Goal: Information Seeking & Learning: Understand process/instructions

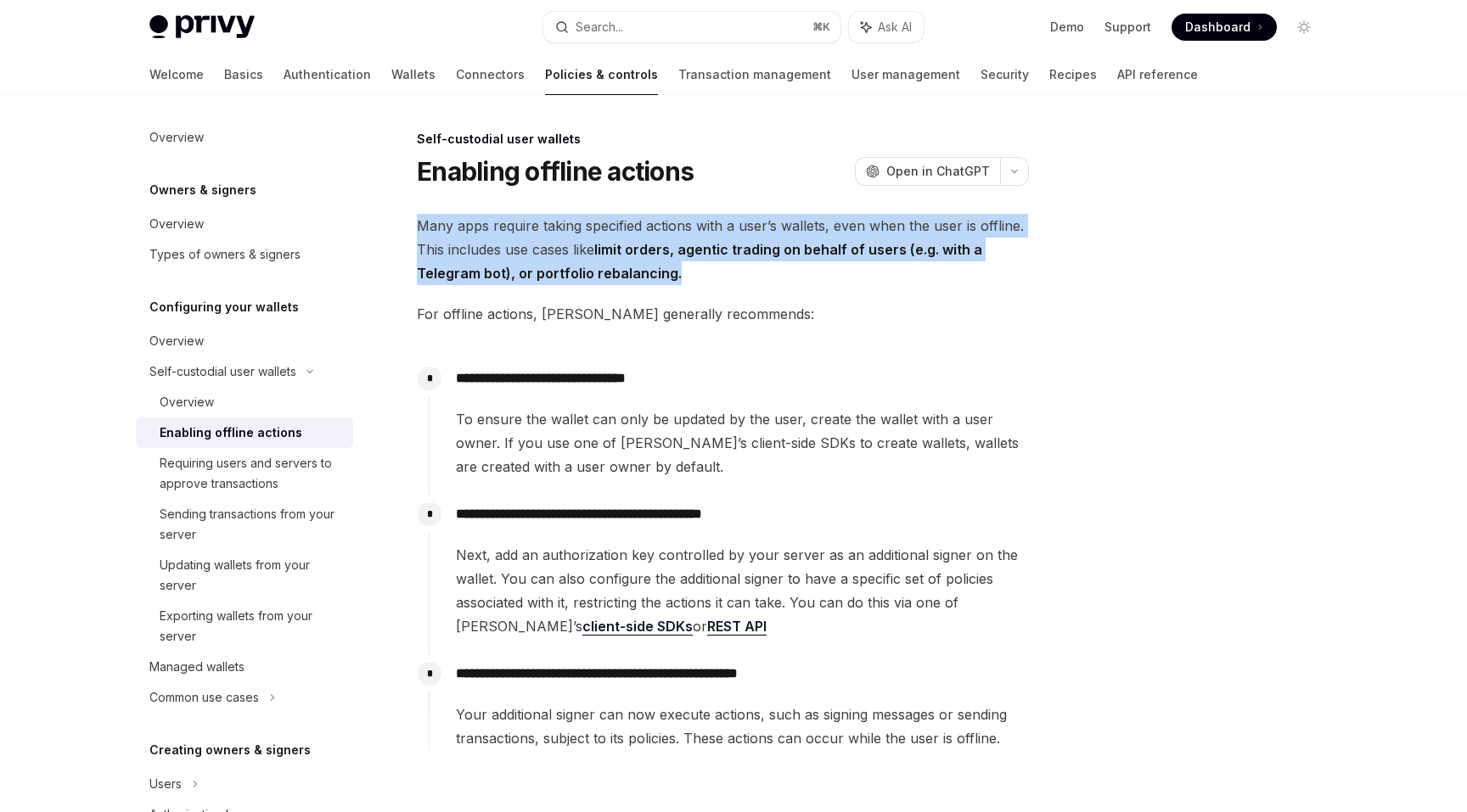
drag, startPoint x: 882, startPoint y: 270, endPoint x: 868, endPoint y: 202, distance: 69.4
click at [868, 202] on div "**********" at bounding box center [564, 574] width 937 height 890
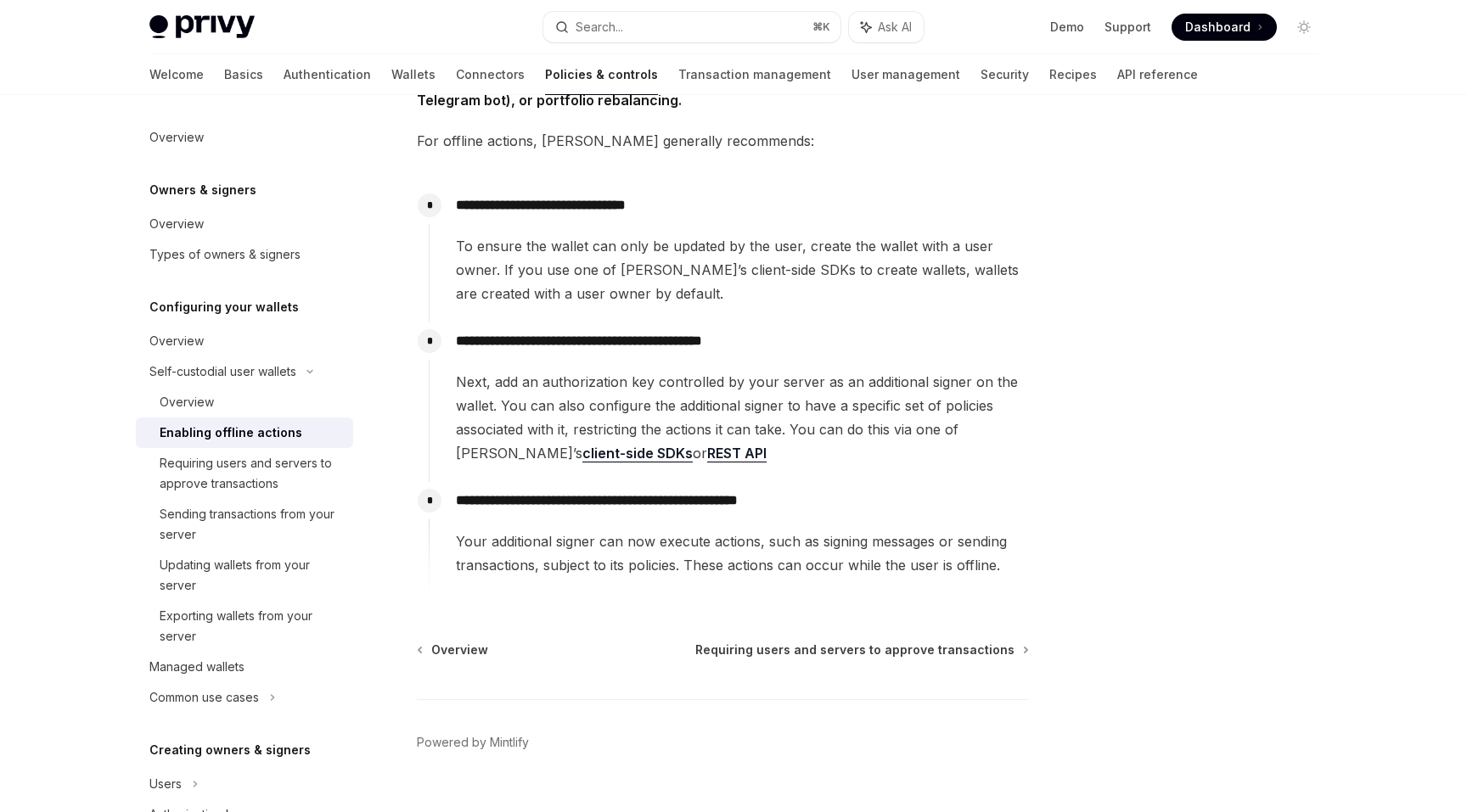
scroll to position [207, 0]
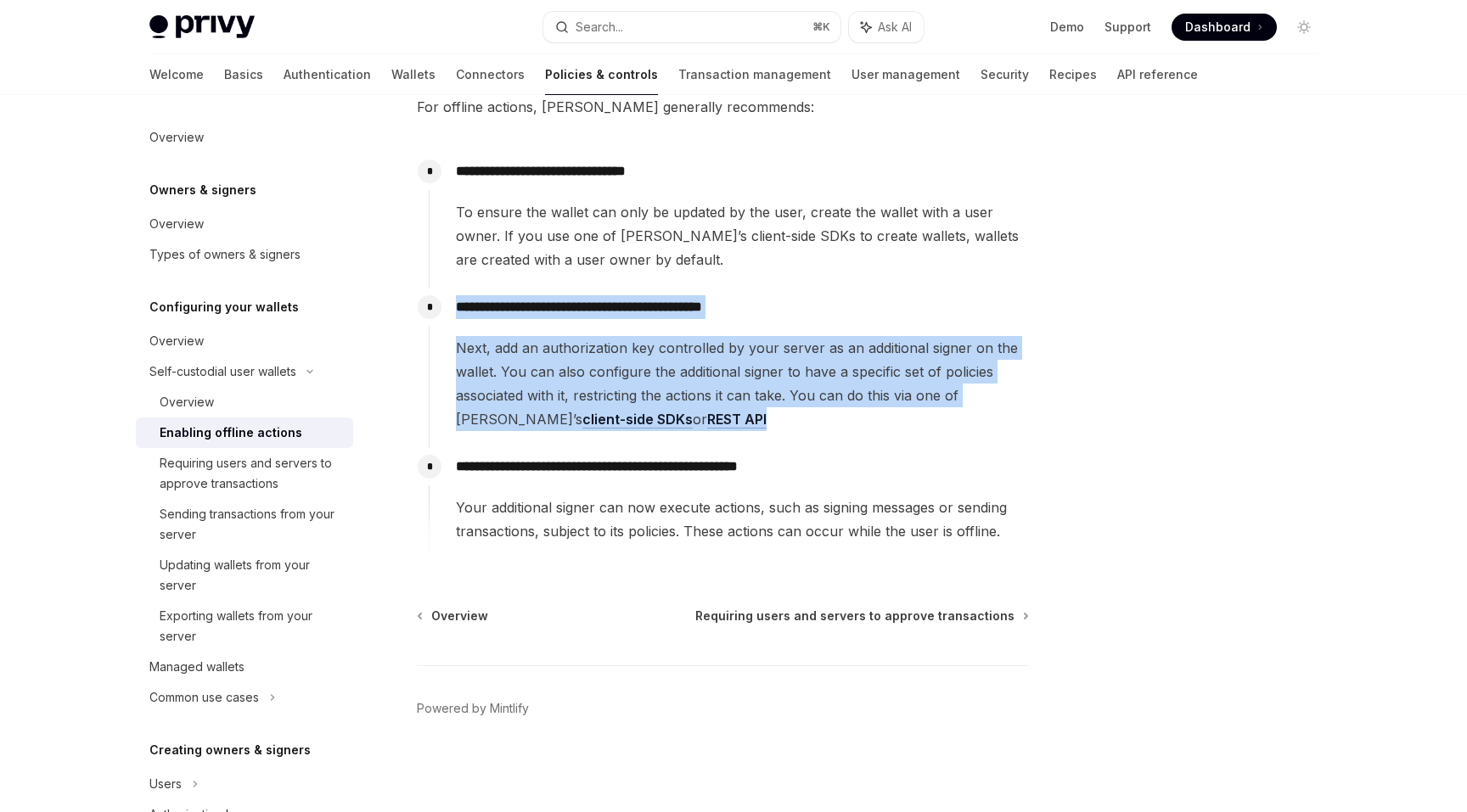
drag, startPoint x: 783, startPoint y: 416, endPoint x: 783, endPoint y: 291, distance: 125.0
click at [783, 291] on div "**********" at bounding box center [729, 360] width 600 height 143
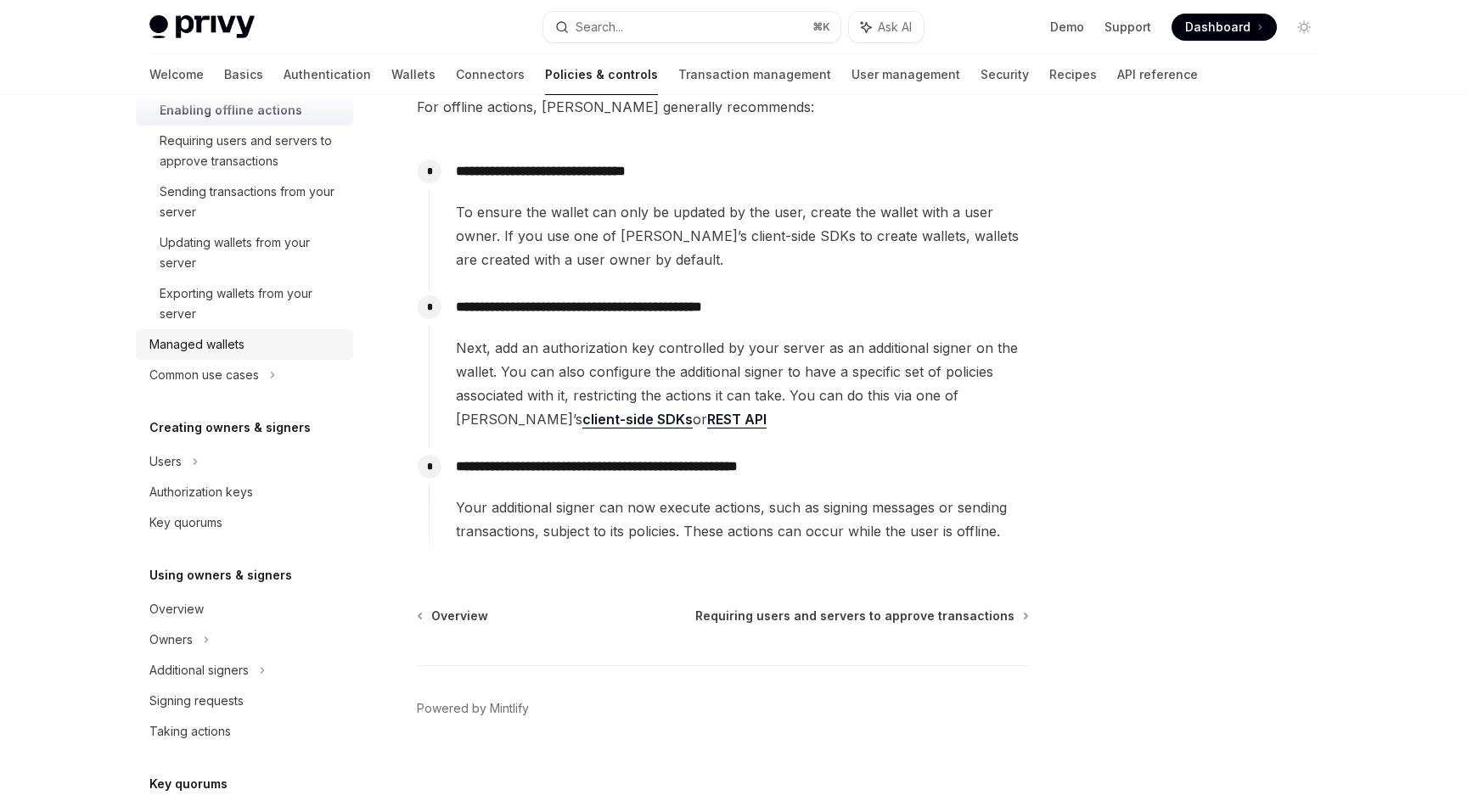
scroll to position [326, 0]
click at [258, 416] on h5 "Creating owners & signers" at bounding box center [229, 424] width 161 height 21
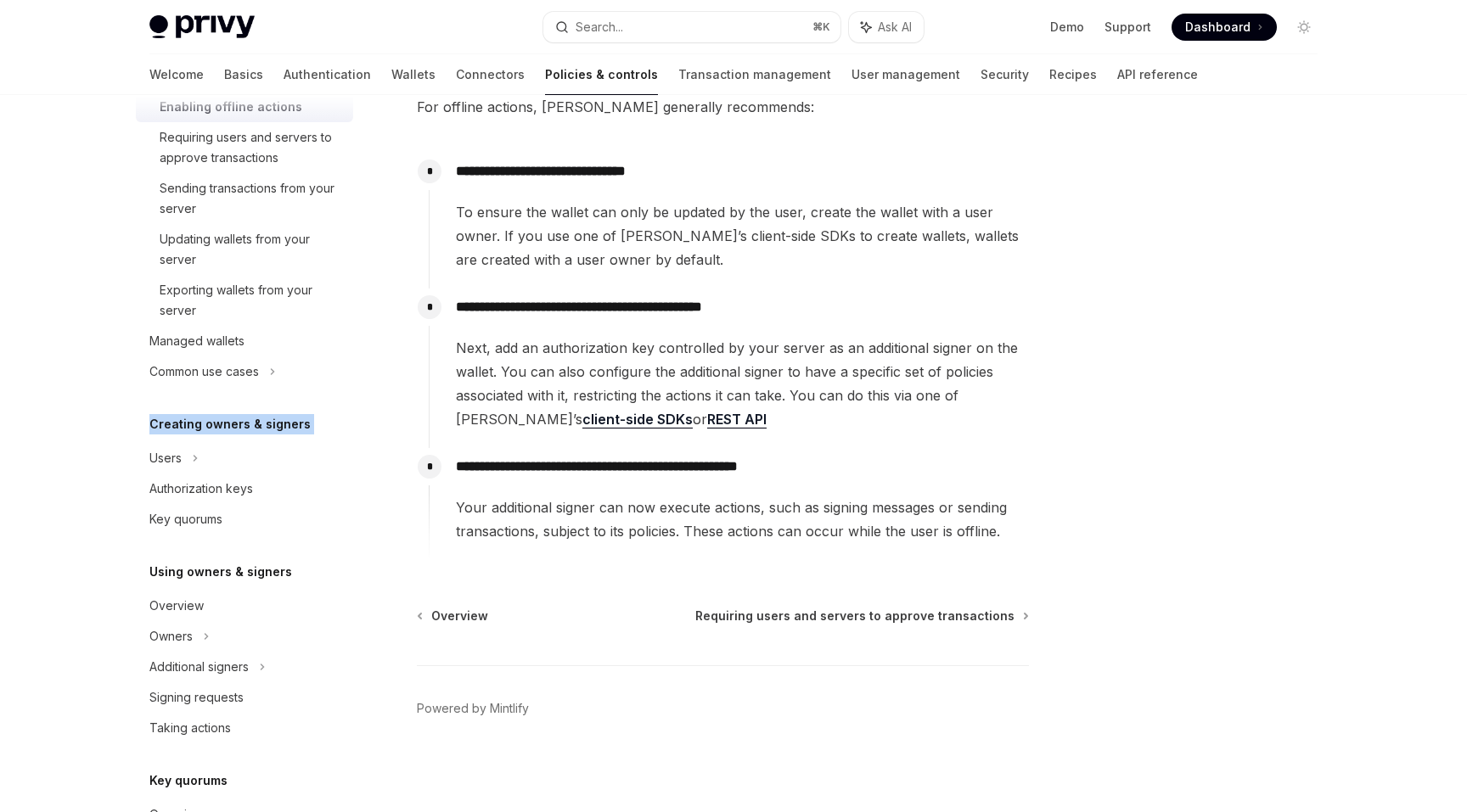
click at [258, 416] on h5 "Creating owners & signers" at bounding box center [229, 424] width 161 height 21
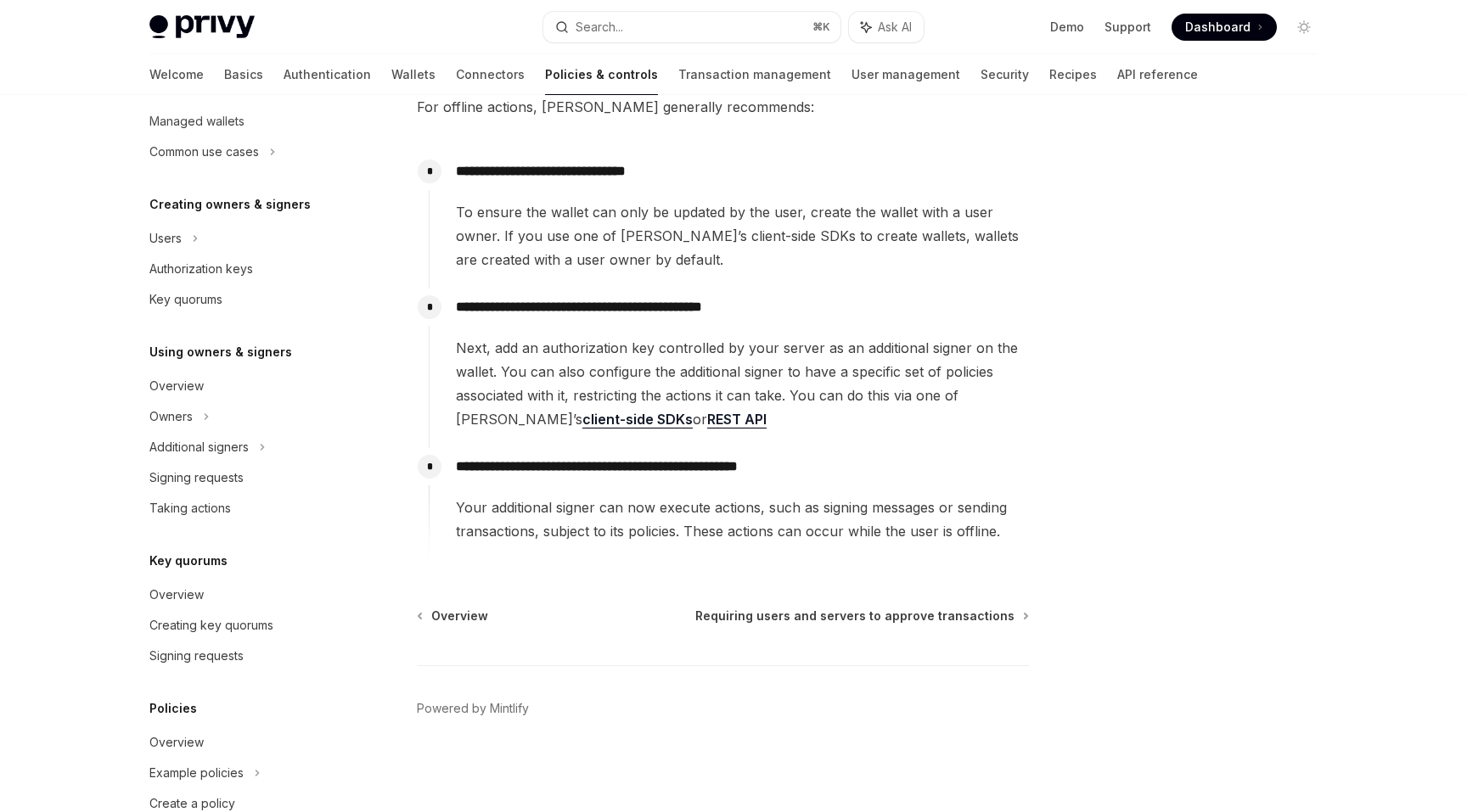
scroll to position [647, 0]
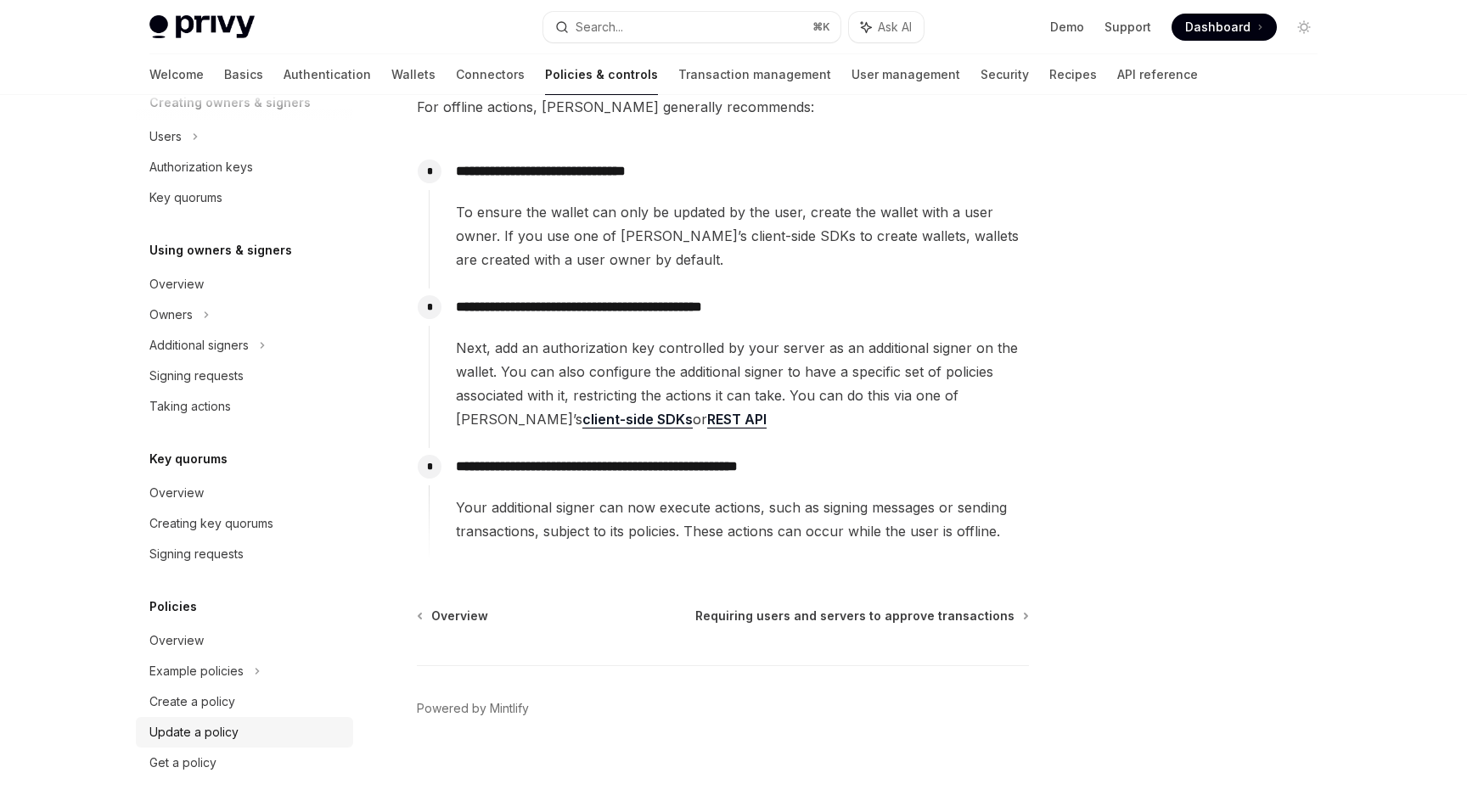
click at [251, 735] on div "Update a policy" at bounding box center [246, 732] width 193 height 21
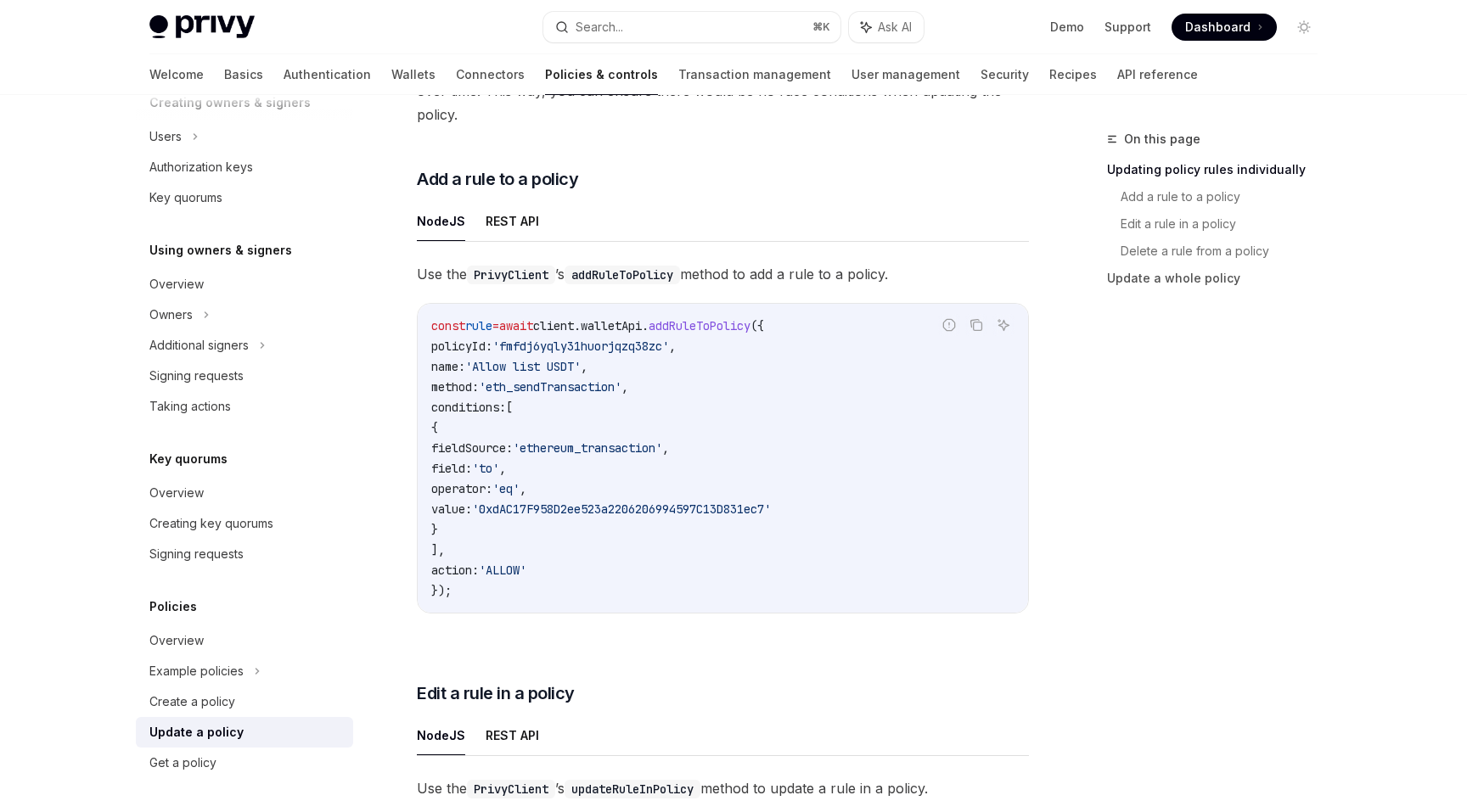
scroll to position [390, 0]
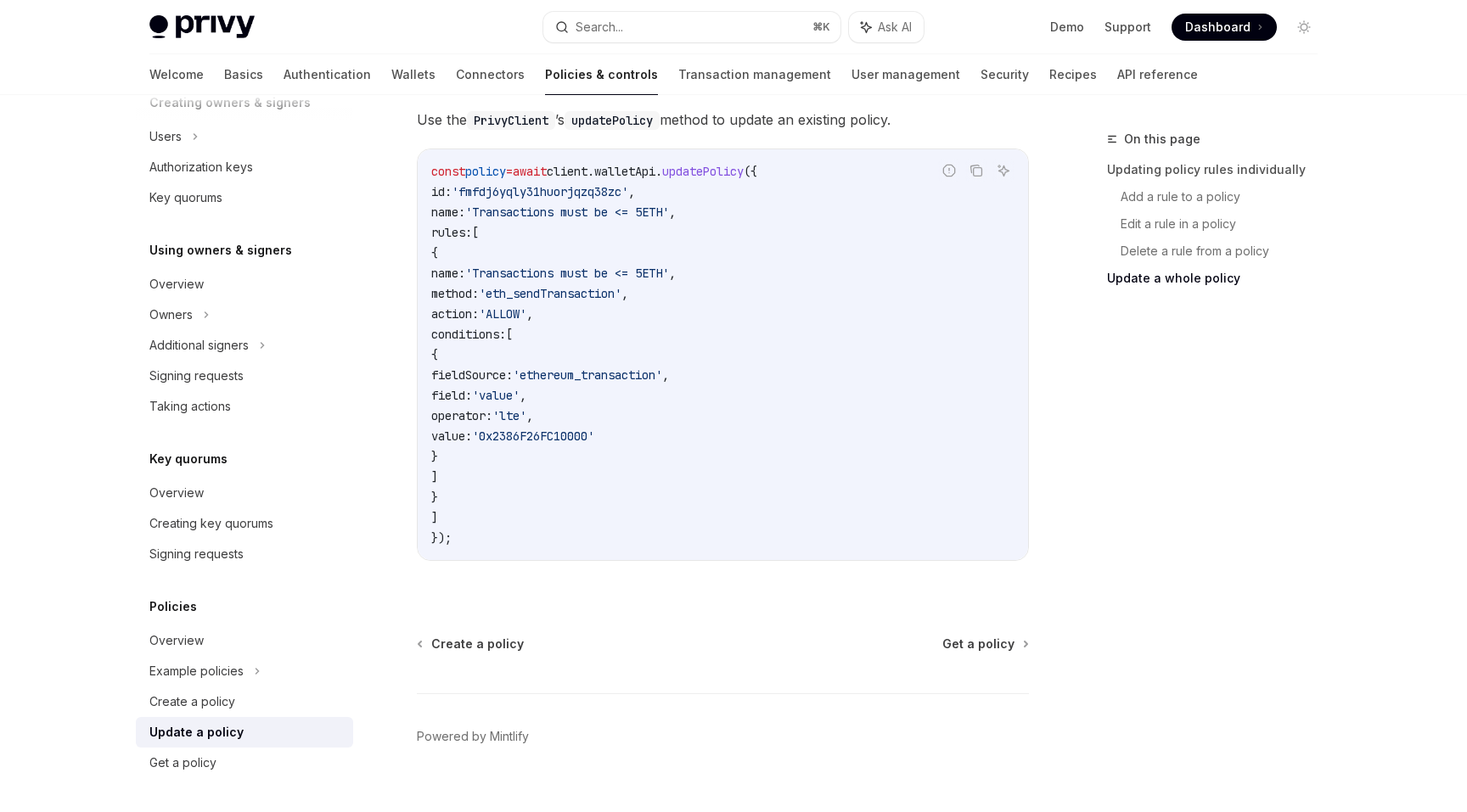
scroll to position [2242, 0]
click at [262, 665] on div "Example policies" at bounding box center [245, 671] width 218 height 31
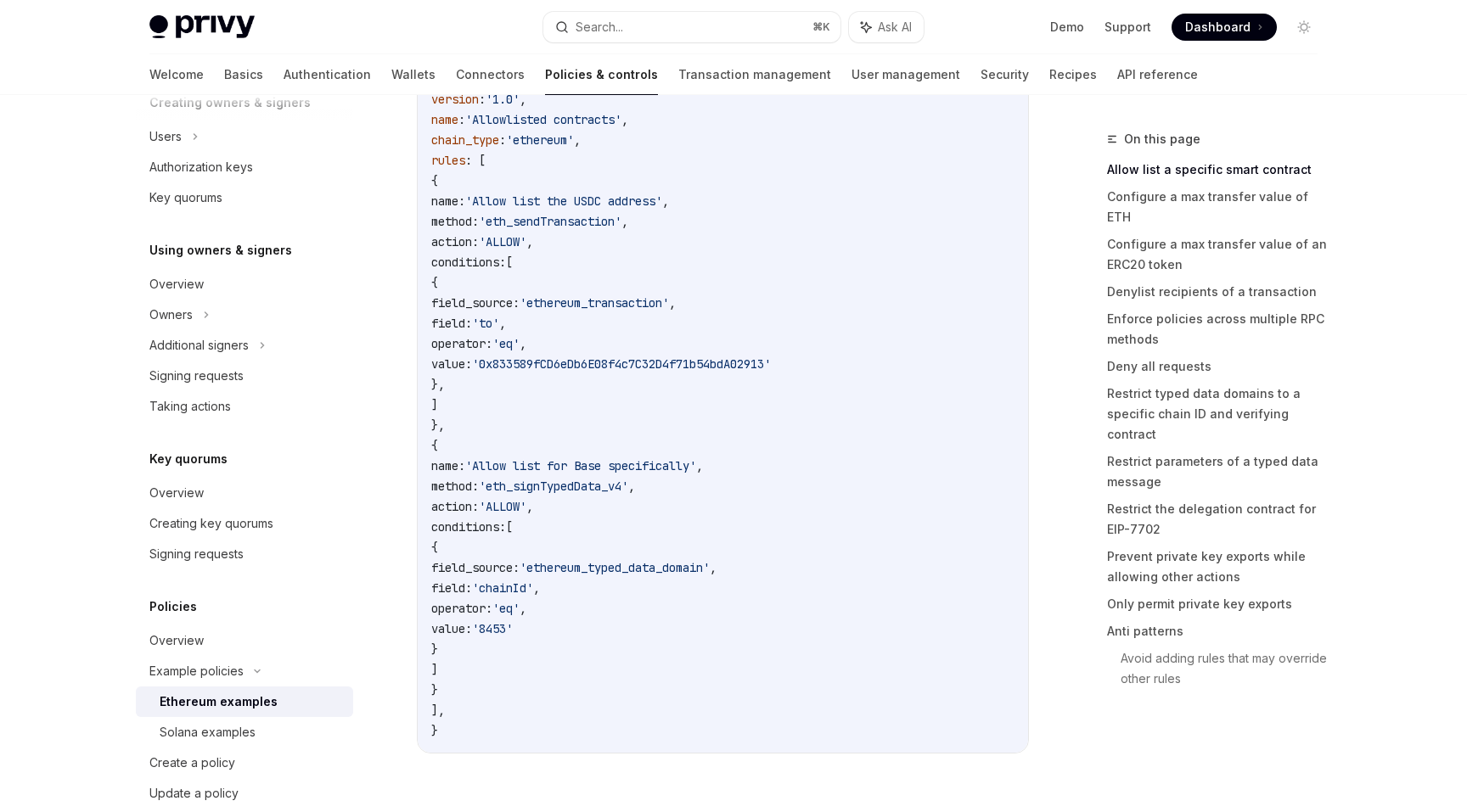
scroll to position [344, 0]
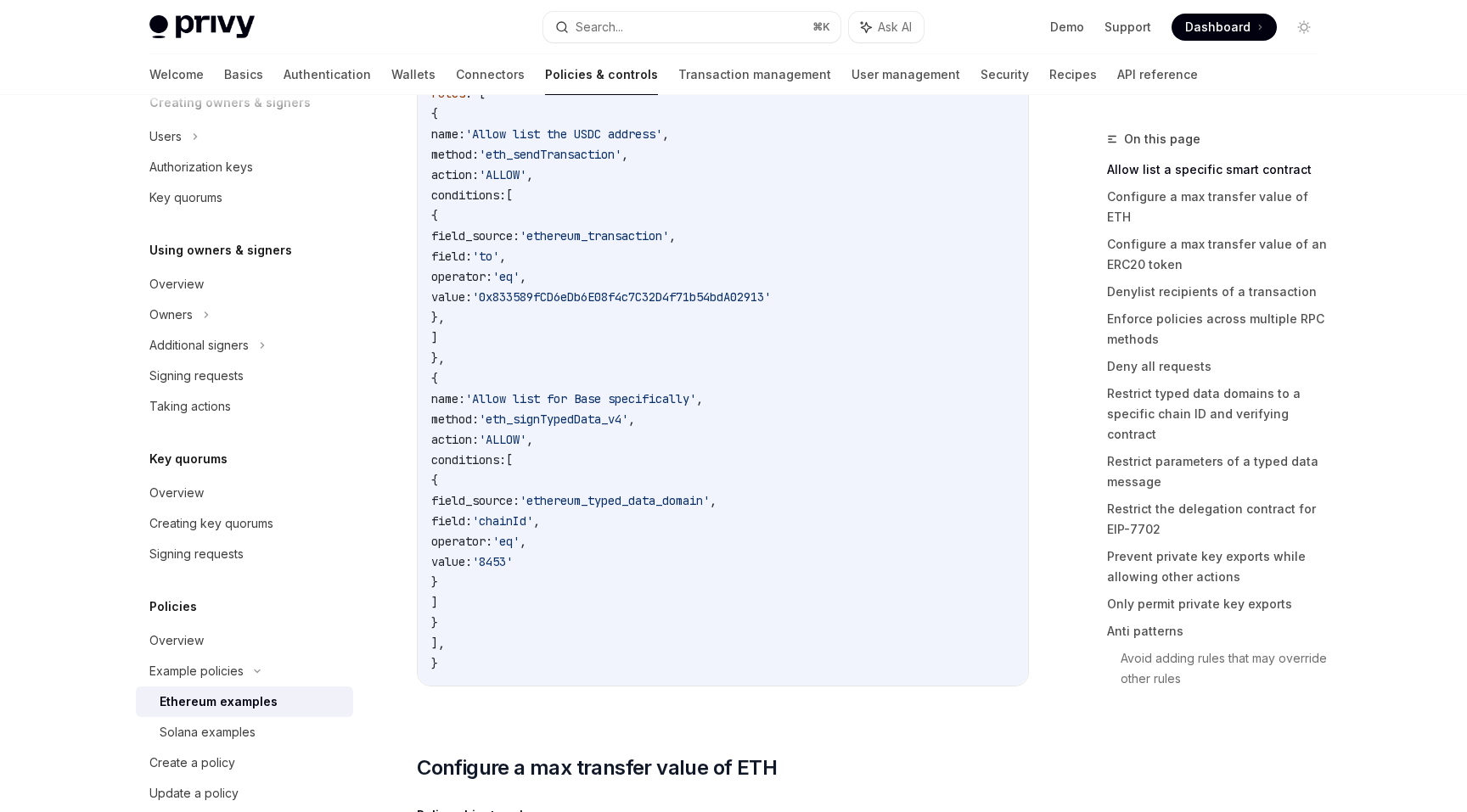
click at [1127, 135] on span "On this page" at bounding box center [1161, 138] width 76 height 21
click at [1116, 140] on icon at bounding box center [1112, 138] width 10 height 10
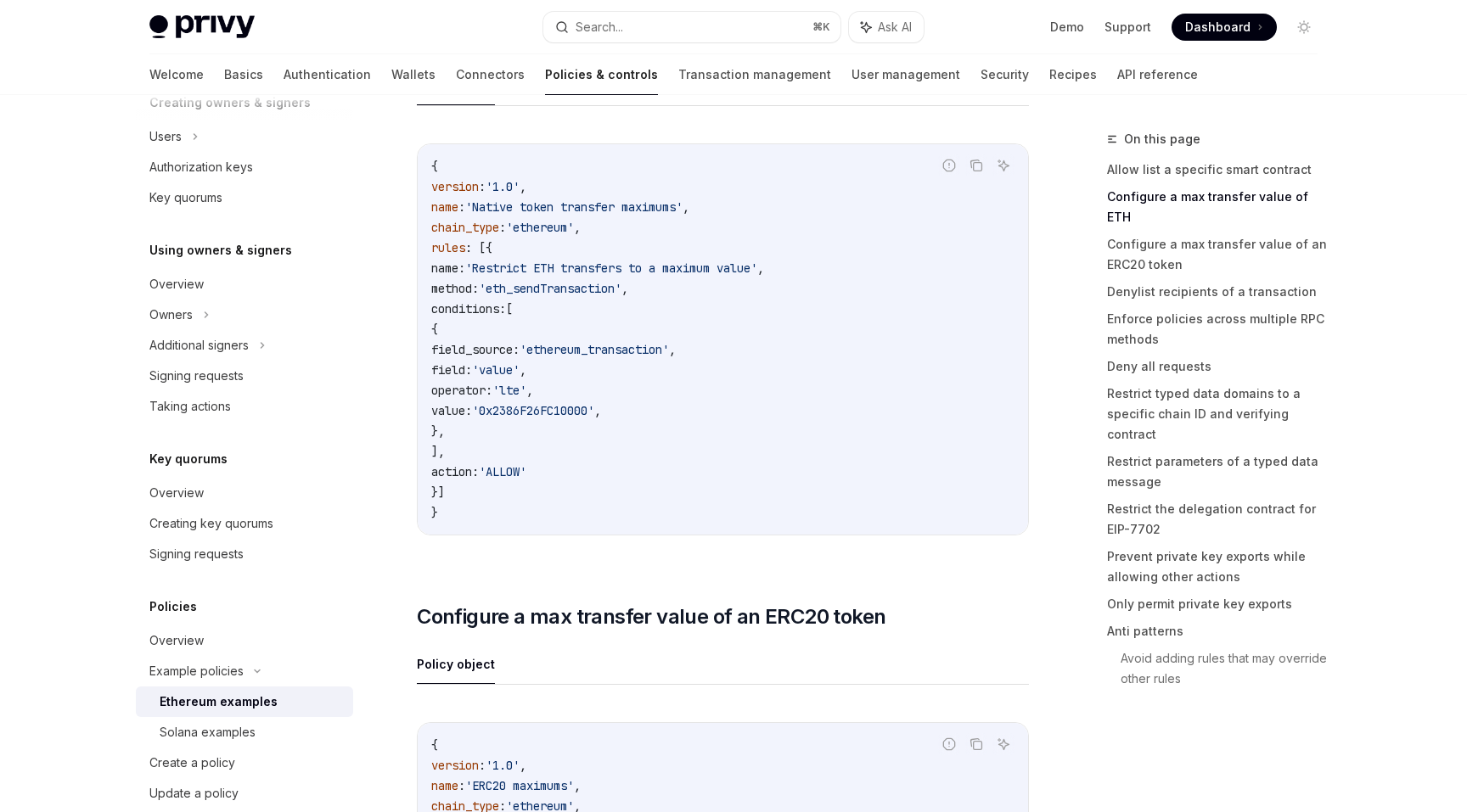
scroll to position [1047, 0]
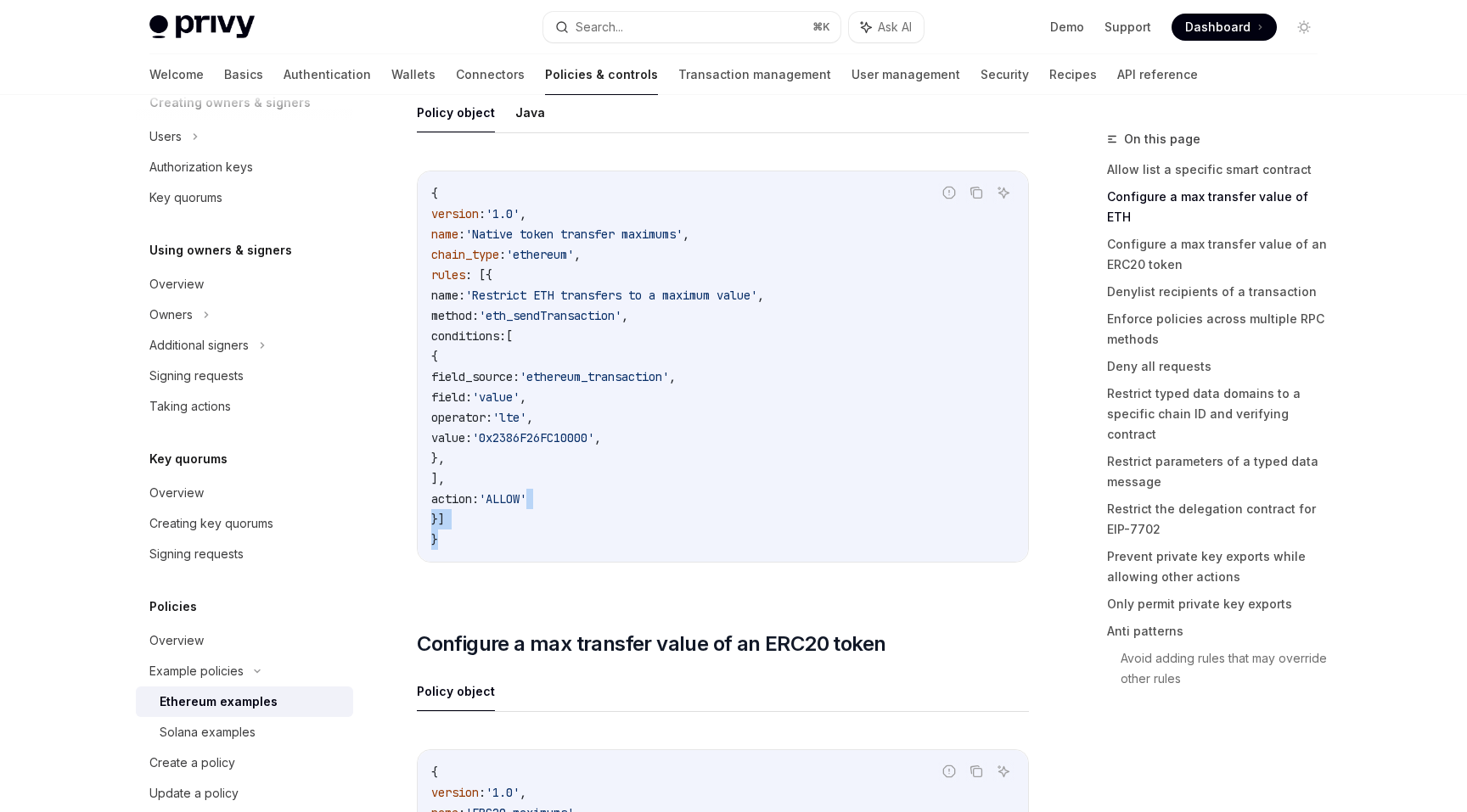
drag, startPoint x: 792, startPoint y: 549, endPoint x: 787, endPoint y: 490, distance: 59.2
click at [787, 490] on code "{ version : '1.0' , name : 'Native token transfer maximums' , chain_type : 'eth…" at bounding box center [722, 367] width 583 height 367
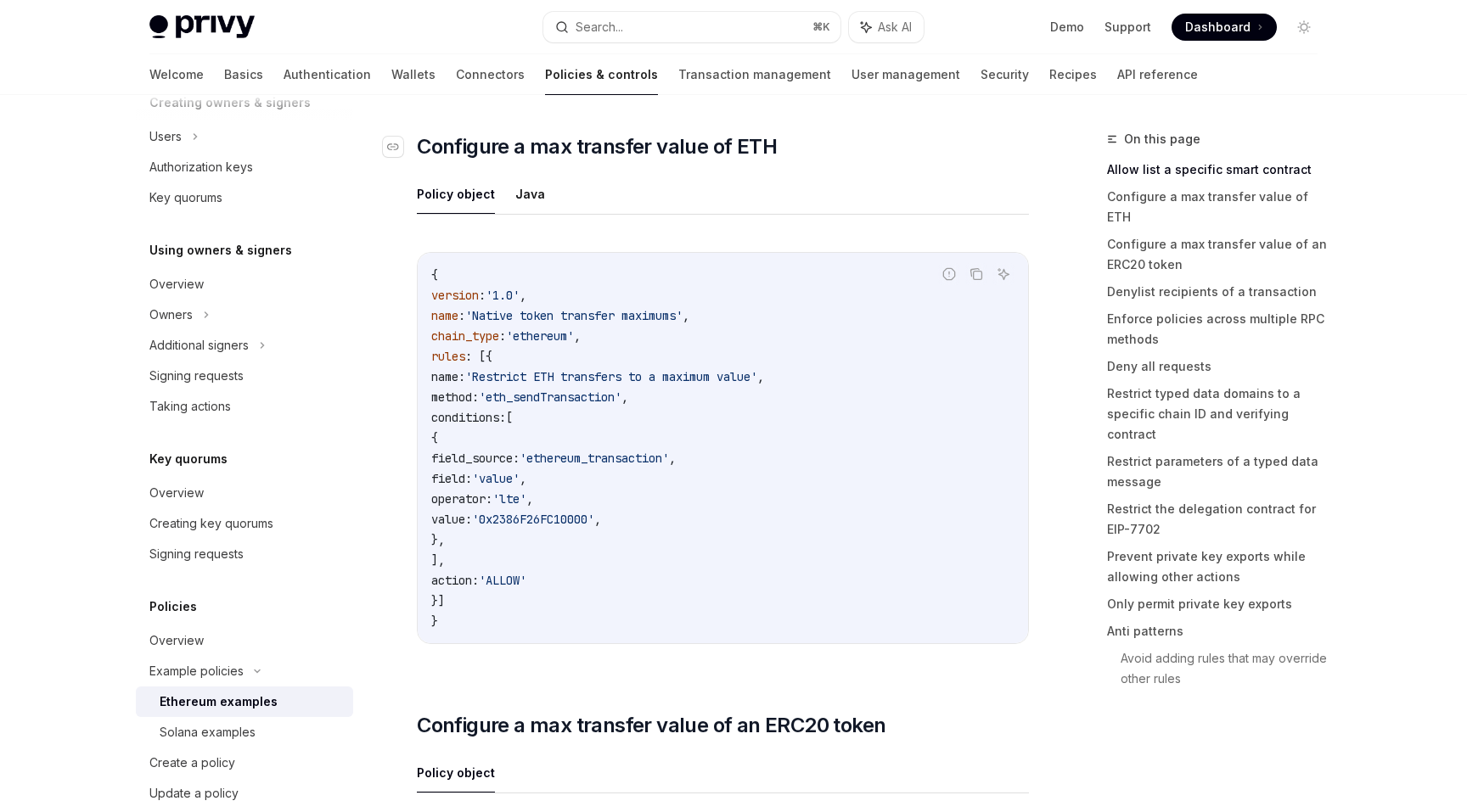
click at [621, 133] on span "Configure a max transfer value of ETH" at bounding box center [596, 147] width 360 height 27
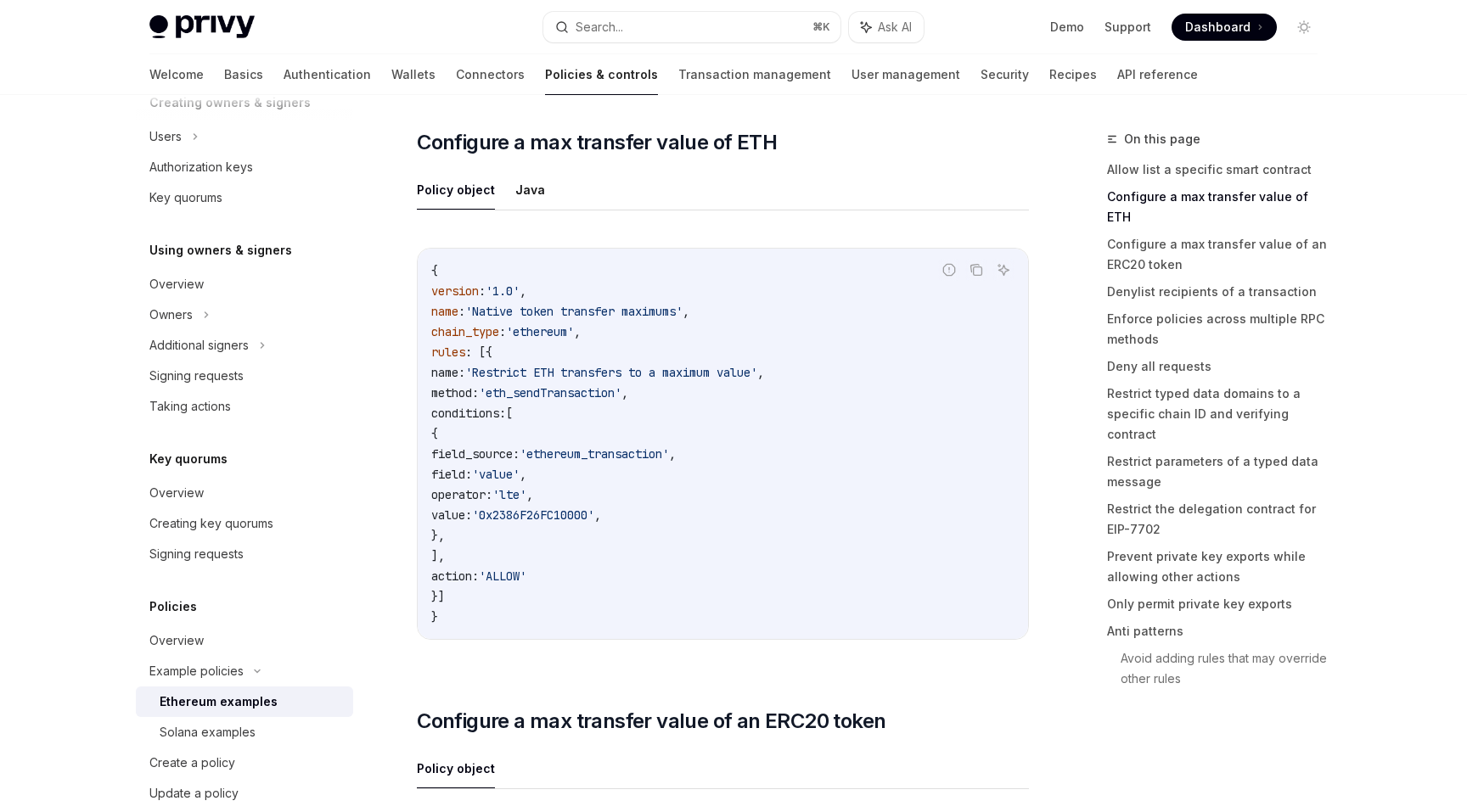
click at [666, 299] on code "{ version : '1.0' , name : 'Native token transfer maximums' , chain_type : 'eth…" at bounding box center [722, 444] width 583 height 367
click at [668, 327] on code "{ version : '1.0' , name : 'Native token transfer maximums' , chain_type : 'eth…" at bounding box center [722, 444] width 583 height 367
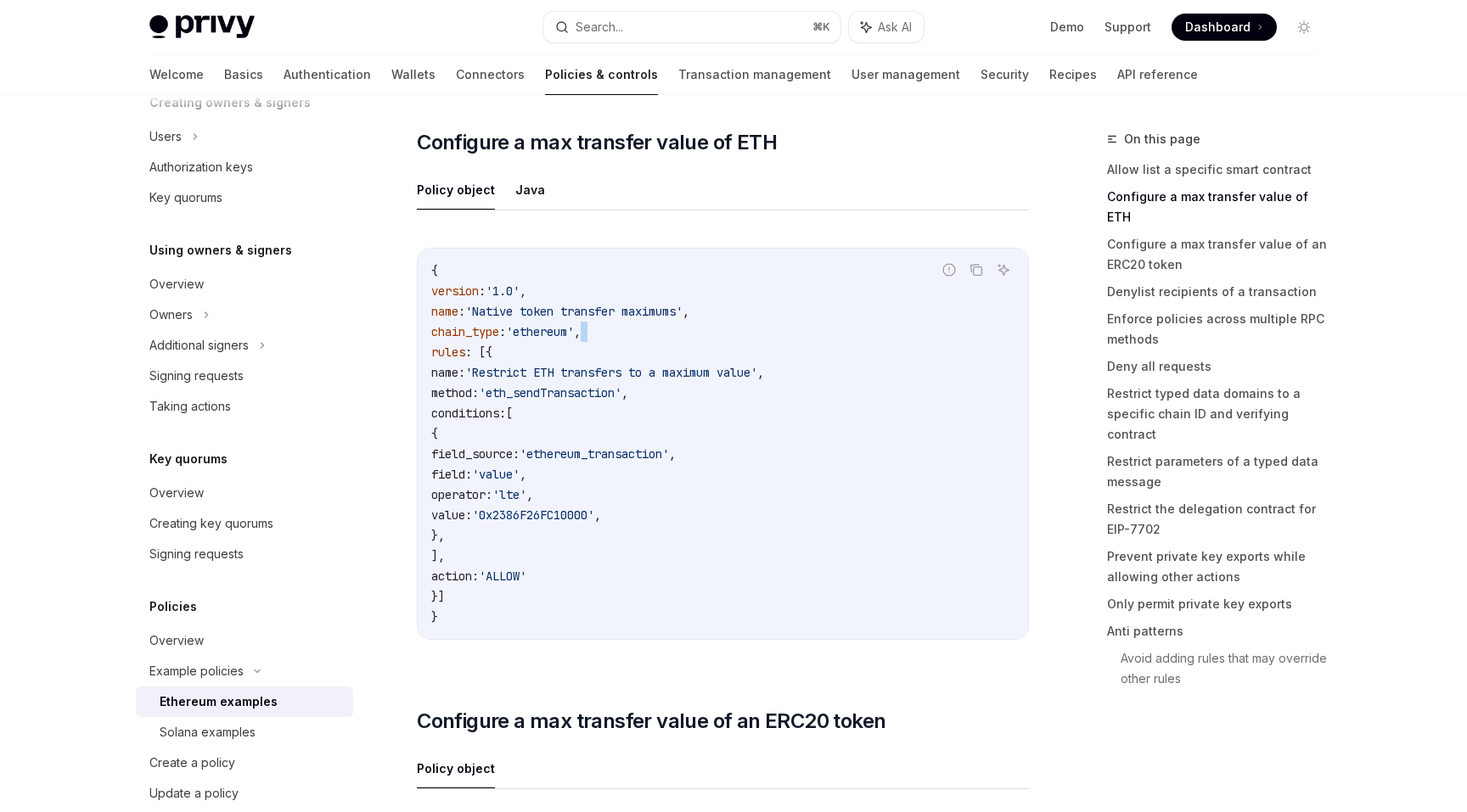
click at [668, 327] on code "{ version : '1.0' , name : 'Native token transfer maximums' , chain_type : 'eth…" at bounding box center [722, 444] width 583 height 367
click at [670, 377] on span "'Restrict ETH transfers to a maximum value'" at bounding box center [611, 372] width 292 height 15
click at [622, 388] on span "'eth_sendTransaction'" at bounding box center [550, 392] width 143 height 15
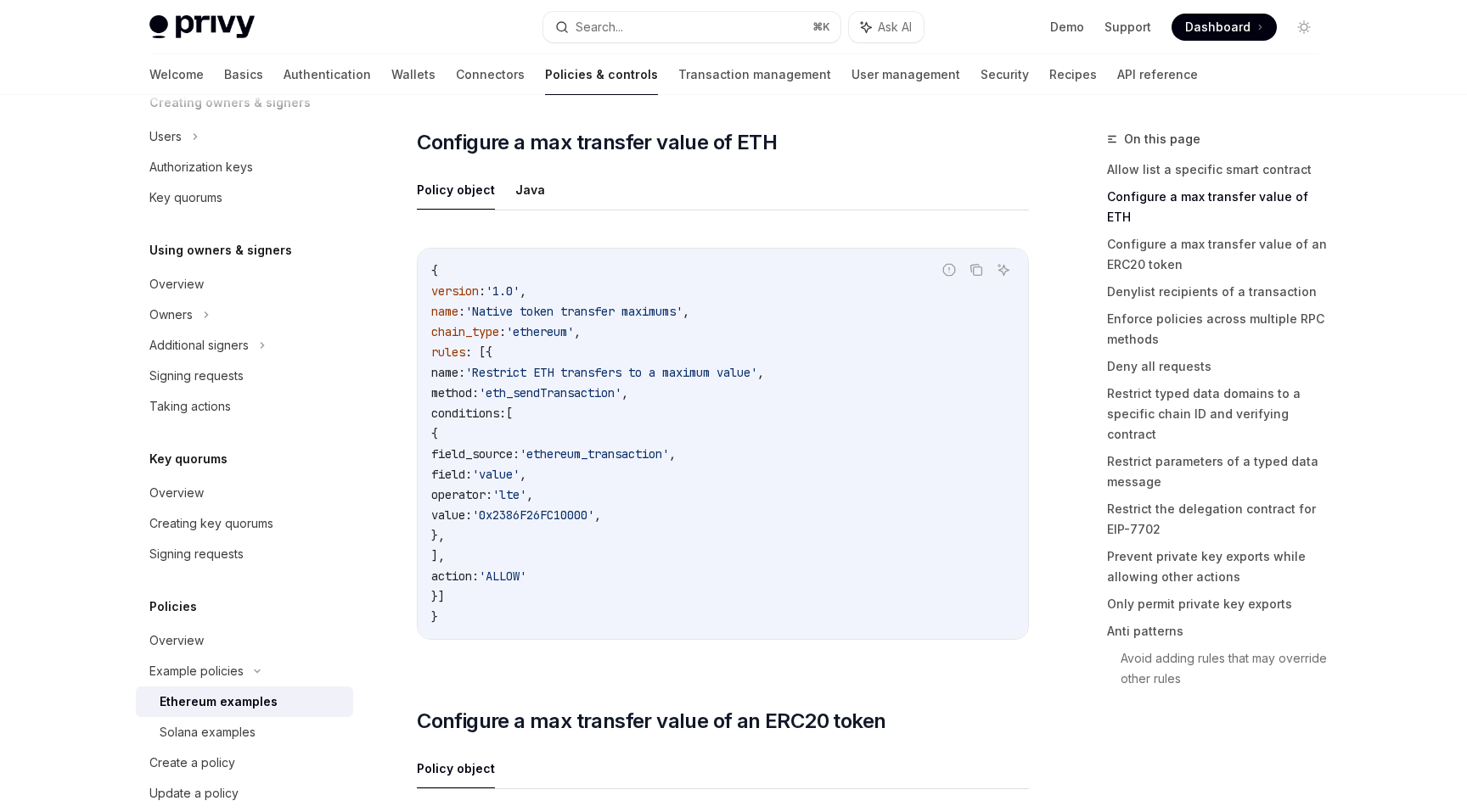
click at [622, 388] on span "'eth_sendTransaction'" at bounding box center [550, 392] width 143 height 15
click at [669, 404] on code "{ version : '1.0' , name : 'Native token transfer maximums' , chain_type : 'eth…" at bounding box center [722, 444] width 583 height 367
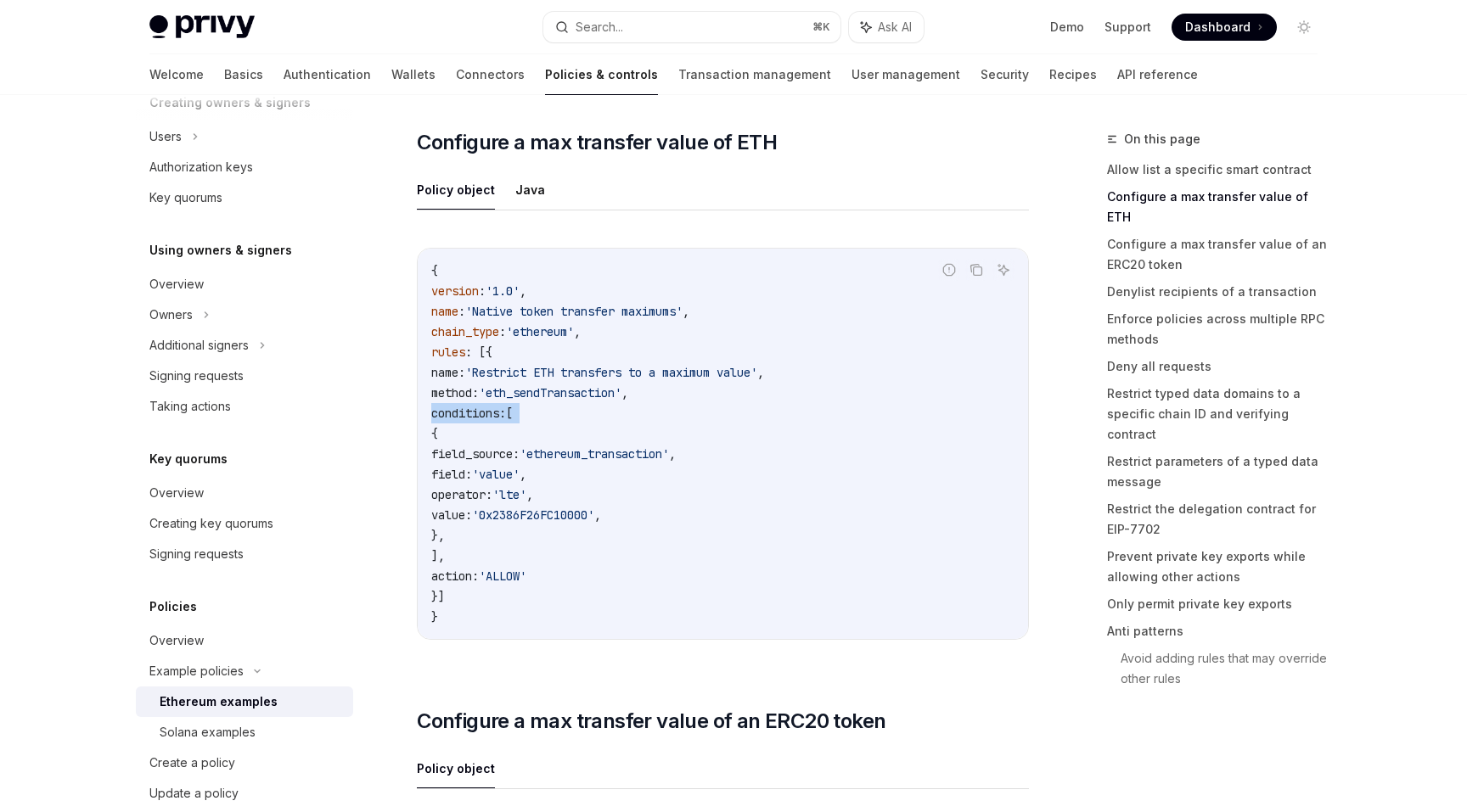
click at [660, 470] on code "{ version : '1.0' , name : 'Native token transfer maximums' , chain_type : 'eth…" at bounding box center [722, 444] width 583 height 367
click at [660, 497] on code "{ version : '1.0' , name : 'Native token transfer maximums' , chain_type : 'eth…" at bounding box center [722, 444] width 583 height 367
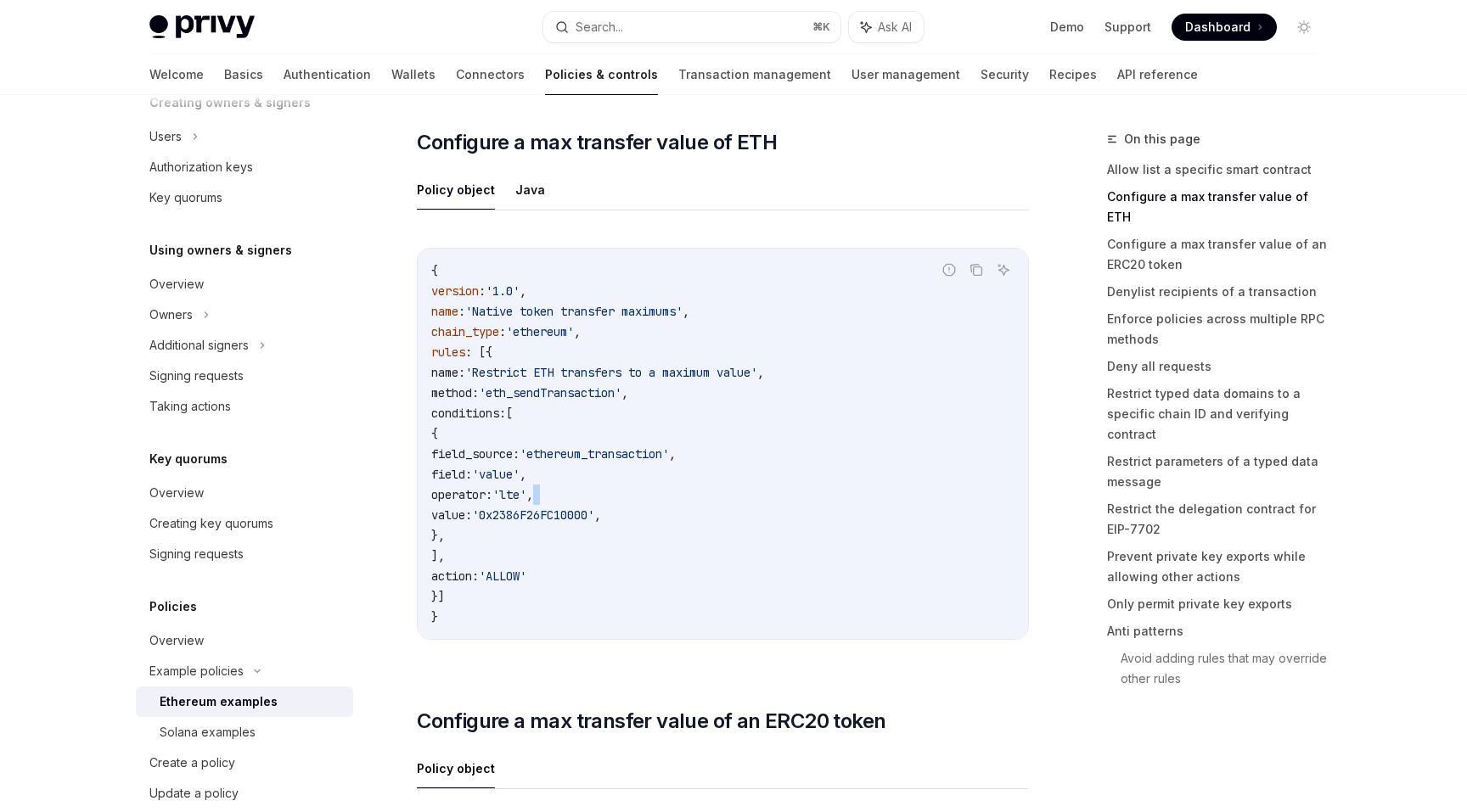
click at [660, 497] on code "{ version : '1.0' , name : 'Native token transfer maximums' , chain_type : 'eth…" at bounding box center [722, 444] width 583 height 367
click at [660, 522] on code "{ version : '1.0' , name : 'Native token transfer maximums' , chain_type : 'eth…" at bounding box center [722, 444] width 583 height 367
click at [660, 539] on code "{ version : '1.0' , name : 'Native token transfer maximums' , chain_type : 'eth…" at bounding box center [722, 444] width 583 height 367
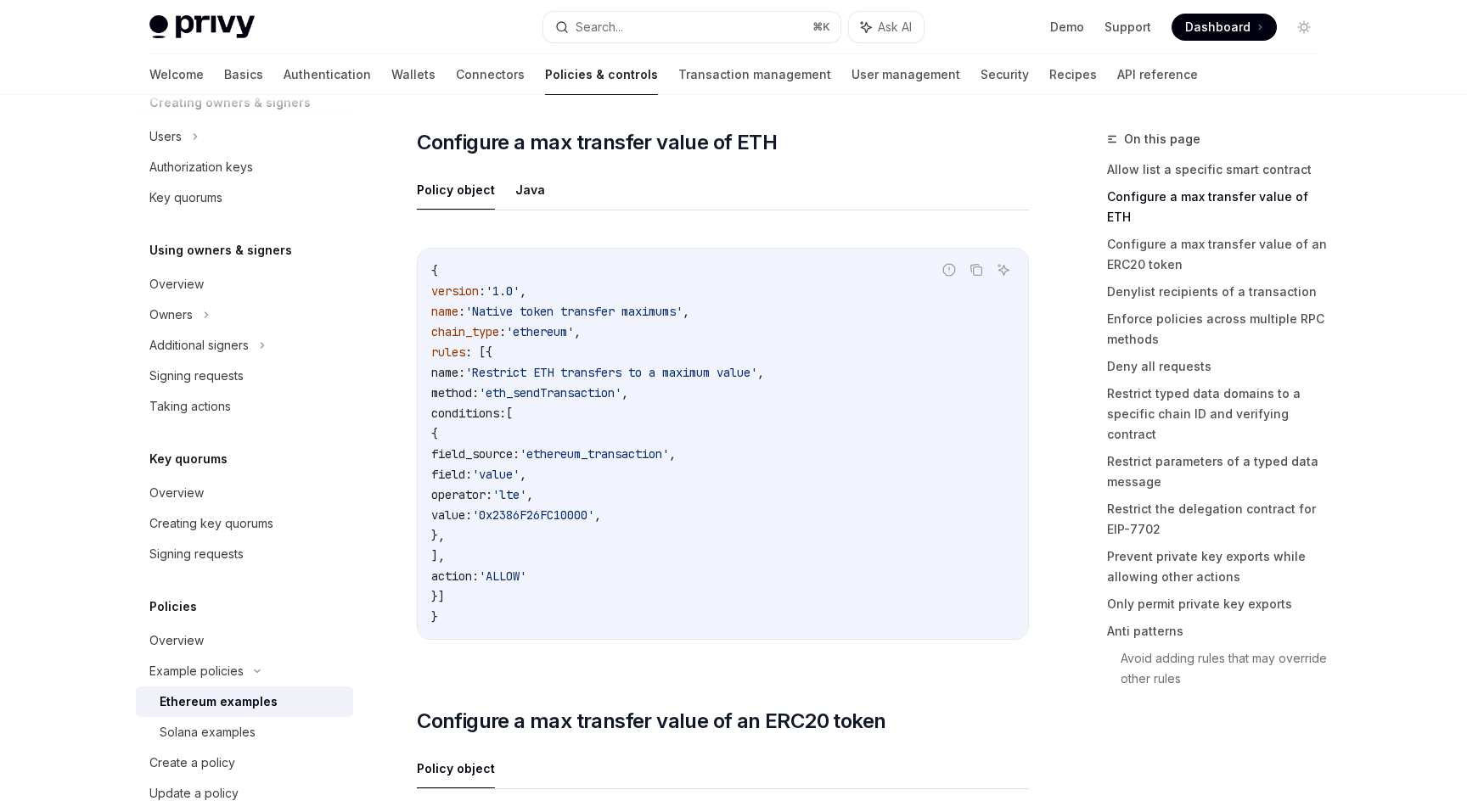
drag, startPoint x: 660, startPoint y: 576, endPoint x: 669, endPoint y: 354, distance: 222.2
click at [669, 353] on code "{ version : '1.0' , name : 'Native token transfer maximums' , chain_type : 'eth…" at bounding box center [722, 444] width 583 height 367
click at [669, 354] on code "{ version : '1.0' , name : 'Native token transfer maximums' , chain_type : 'eth…" at bounding box center [722, 444] width 583 height 367
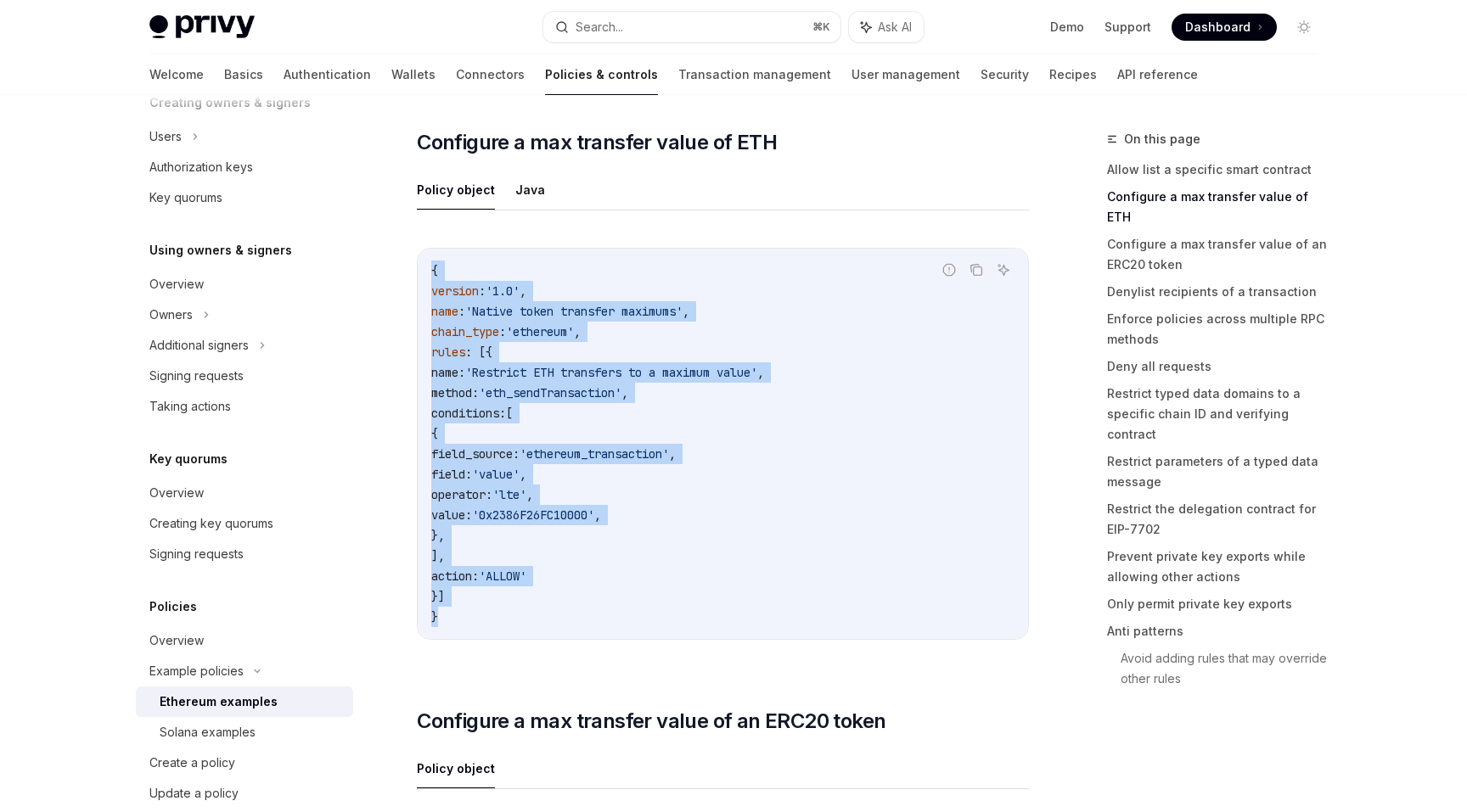
drag, startPoint x: 575, startPoint y: 244, endPoint x: 585, endPoint y: 614, distance: 370.1
click at [585, 614] on div "Report incorrect code Copy Ask AI { version : '1.0' , name : 'Native token tran…" at bounding box center [722, 449] width 612 height 436
click at [585, 614] on code "{ version : '1.0' , name : 'Native token transfer maximums' , chain_type : 'eth…" at bounding box center [722, 444] width 583 height 367
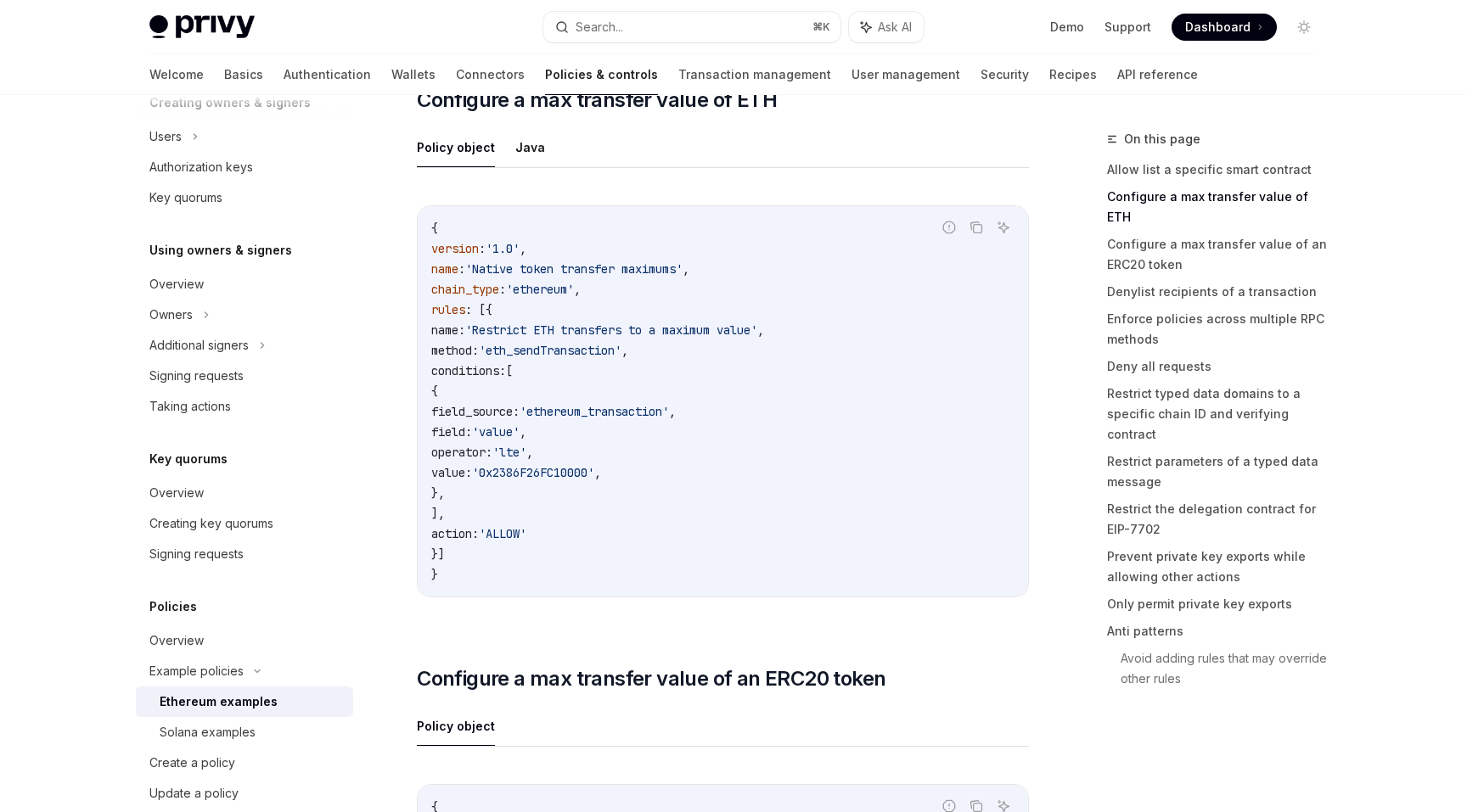
scroll to position [1009, 0]
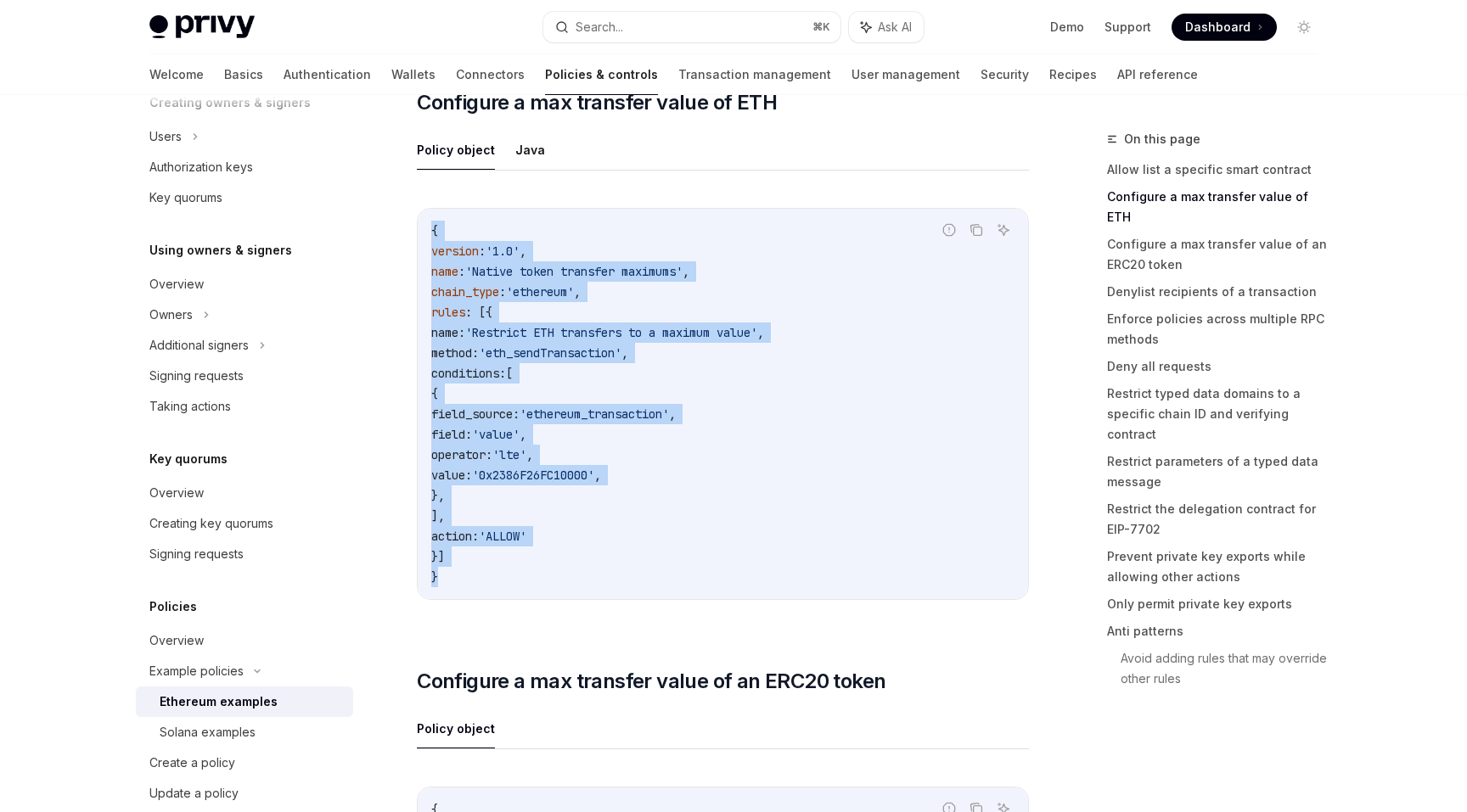
drag, startPoint x: 553, startPoint y: 579, endPoint x: 554, endPoint y: 187, distance: 392.0
click at [554, 187] on div "Policy object Java Report incorrect code Copy Ask AI { version : '1.0' , name :…" at bounding box center [722, 378] width 612 height 497
drag, startPoint x: 554, startPoint y: 187, endPoint x: 657, endPoint y: 584, distance: 410.1
click at [657, 584] on div "Policy object Java Report incorrect code Copy Ask AI { version : '1.0' , name :…" at bounding box center [722, 378] width 612 height 497
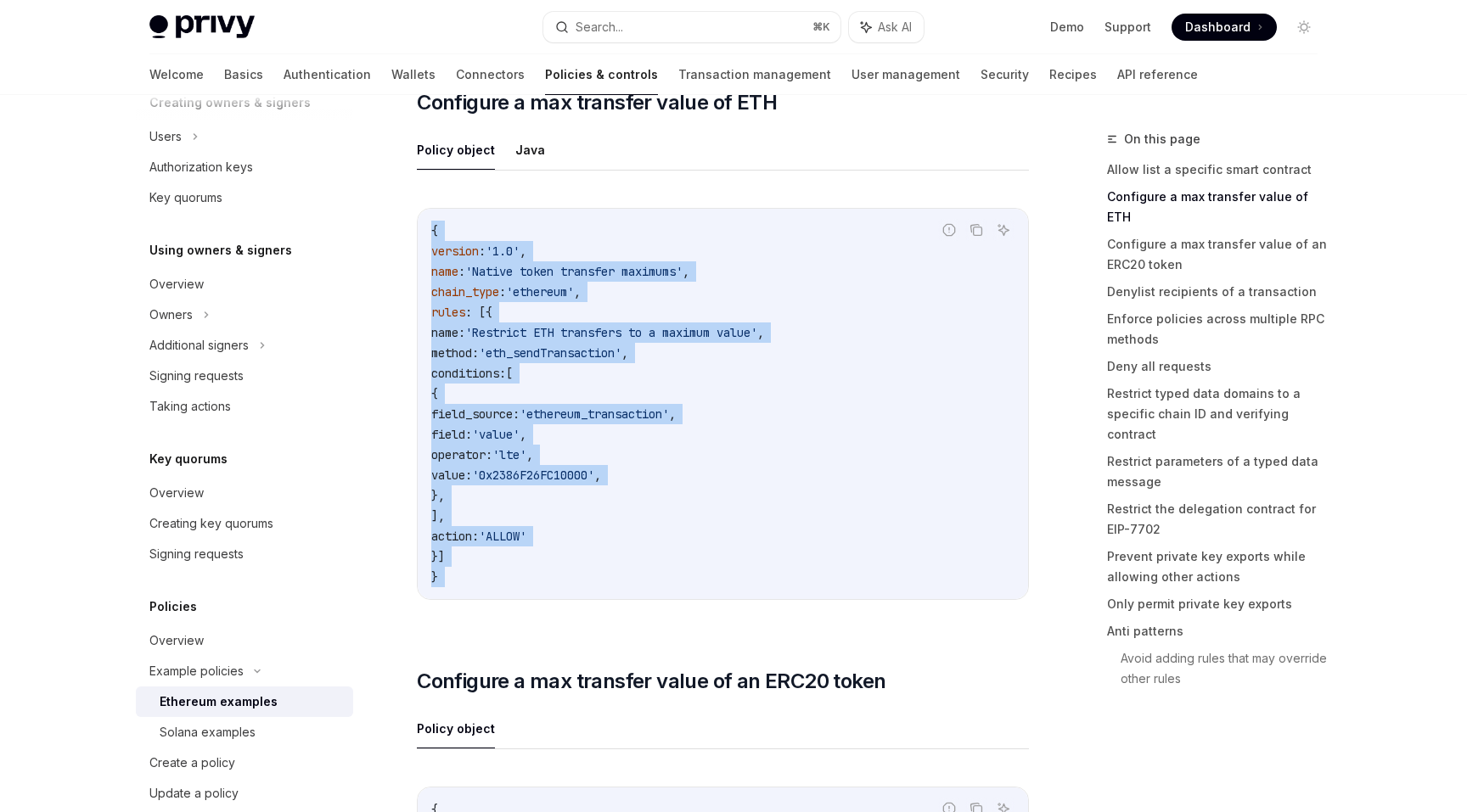
click at [657, 584] on code "{ version : '1.0' , name : 'Native token transfer maximums' , chain_type : 'eth…" at bounding box center [722, 404] width 583 height 367
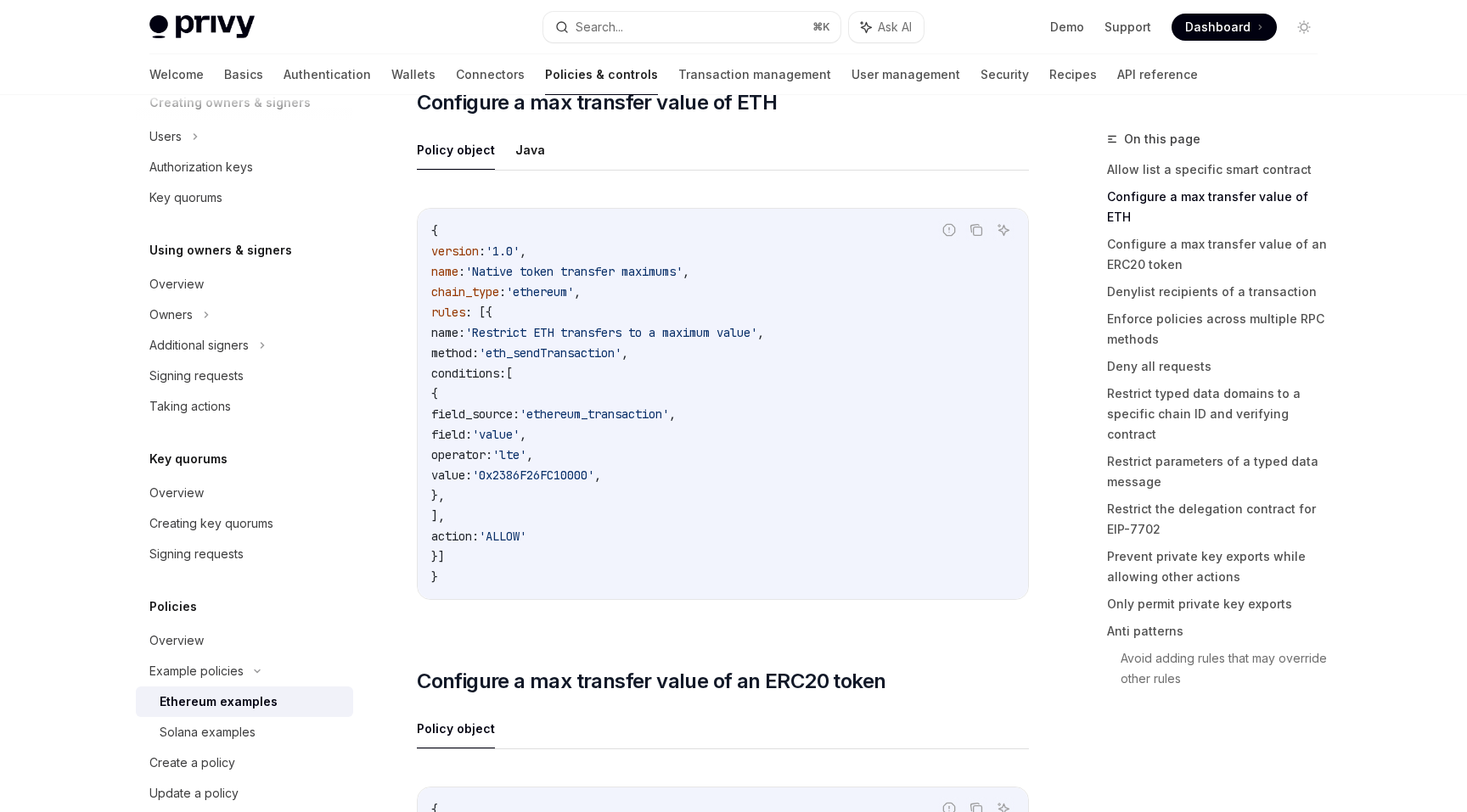
scroll to position [998, 0]
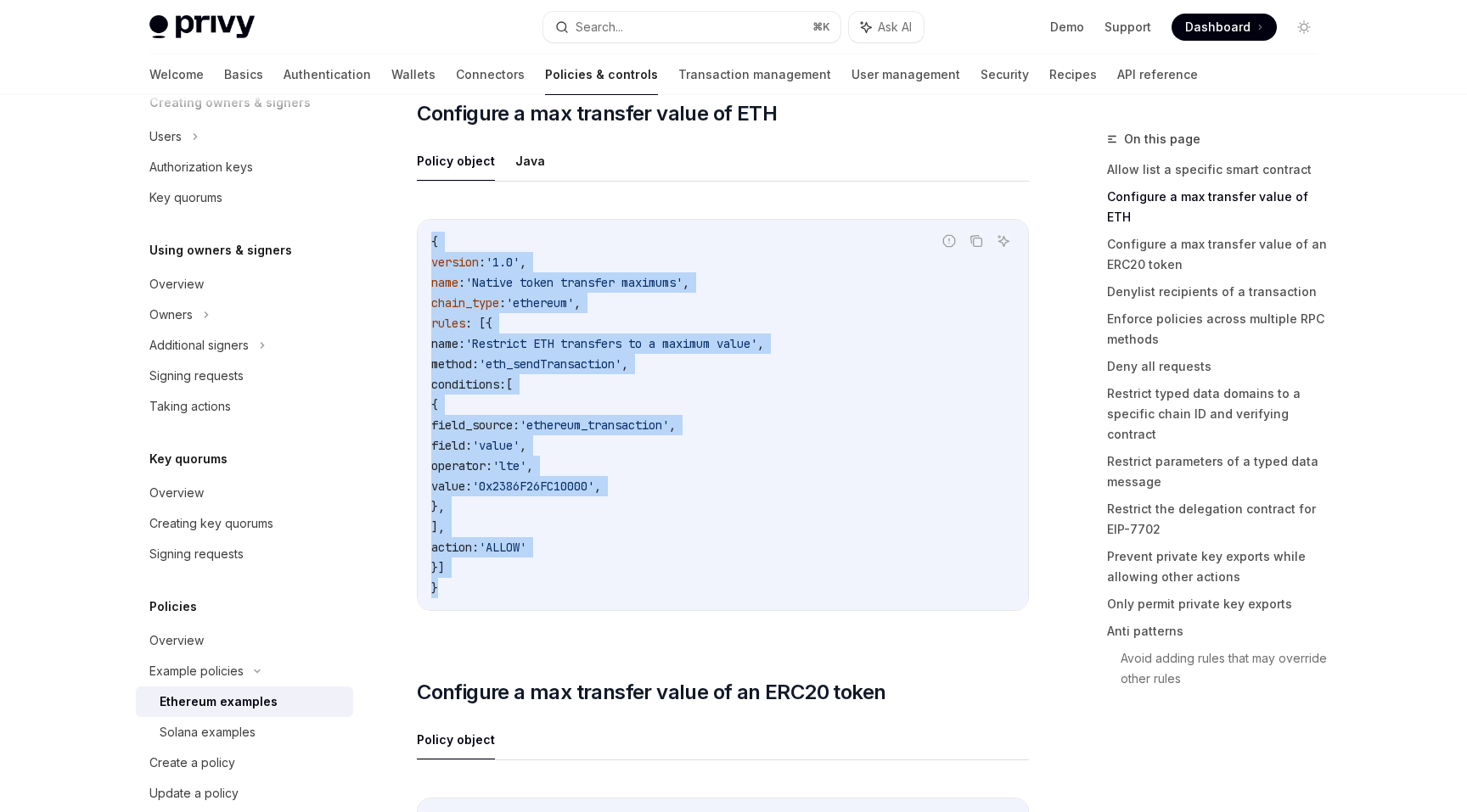
drag, startPoint x: 505, startPoint y: 593, endPoint x: 489, endPoint y: 225, distance: 368.3
click at [489, 225] on div "{ version : '1.0' , name : 'Native token transfer maximums' , chain_type : 'eth…" at bounding box center [722, 415] width 610 height 390
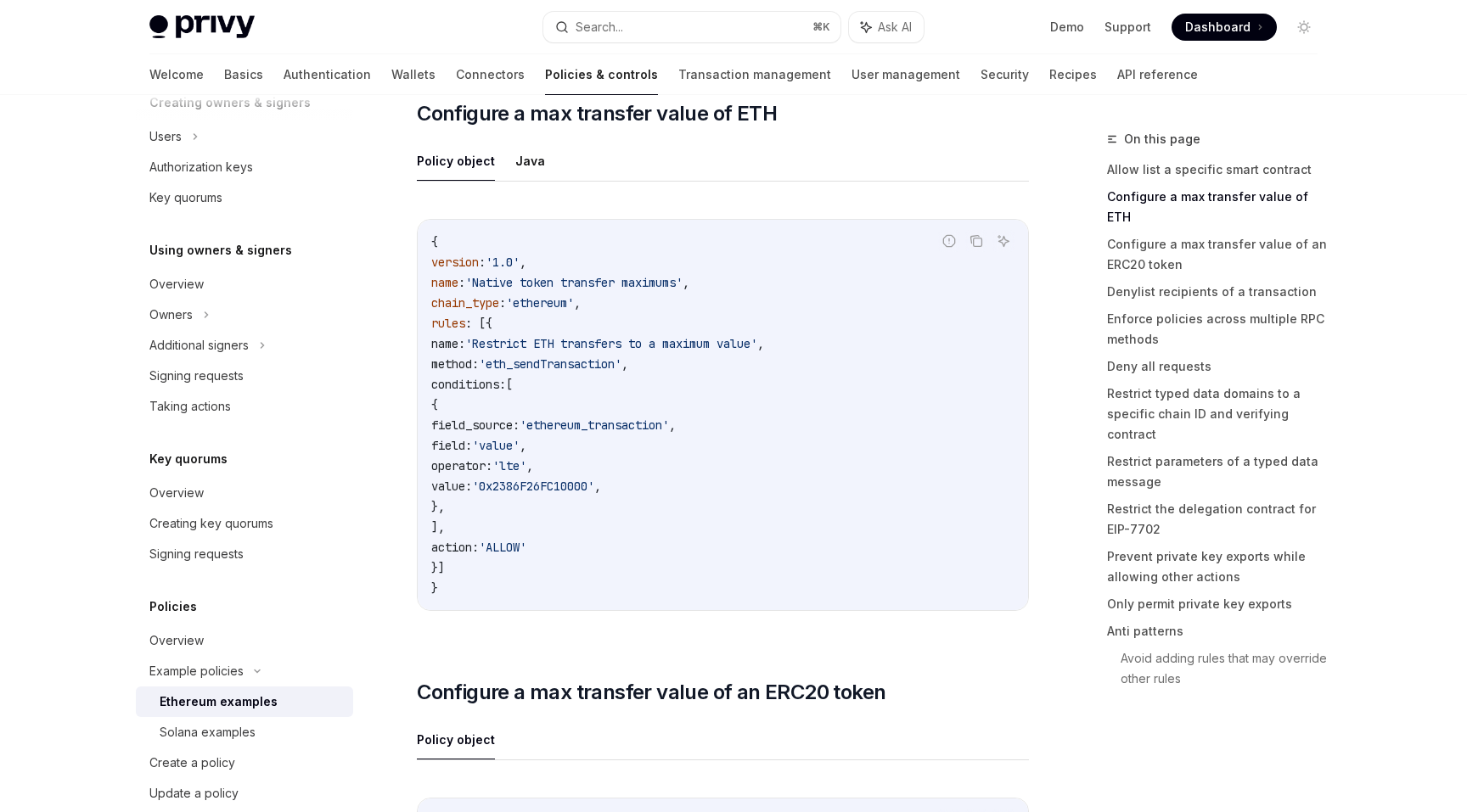
drag, startPoint x: 489, startPoint y: 225, endPoint x: 483, endPoint y: 209, distance: 17.1
click at [489, 223] on div "{ version : '1.0' , name : 'Native token transfer maximums' , chain_type : 'eth…" at bounding box center [722, 415] width 610 height 390
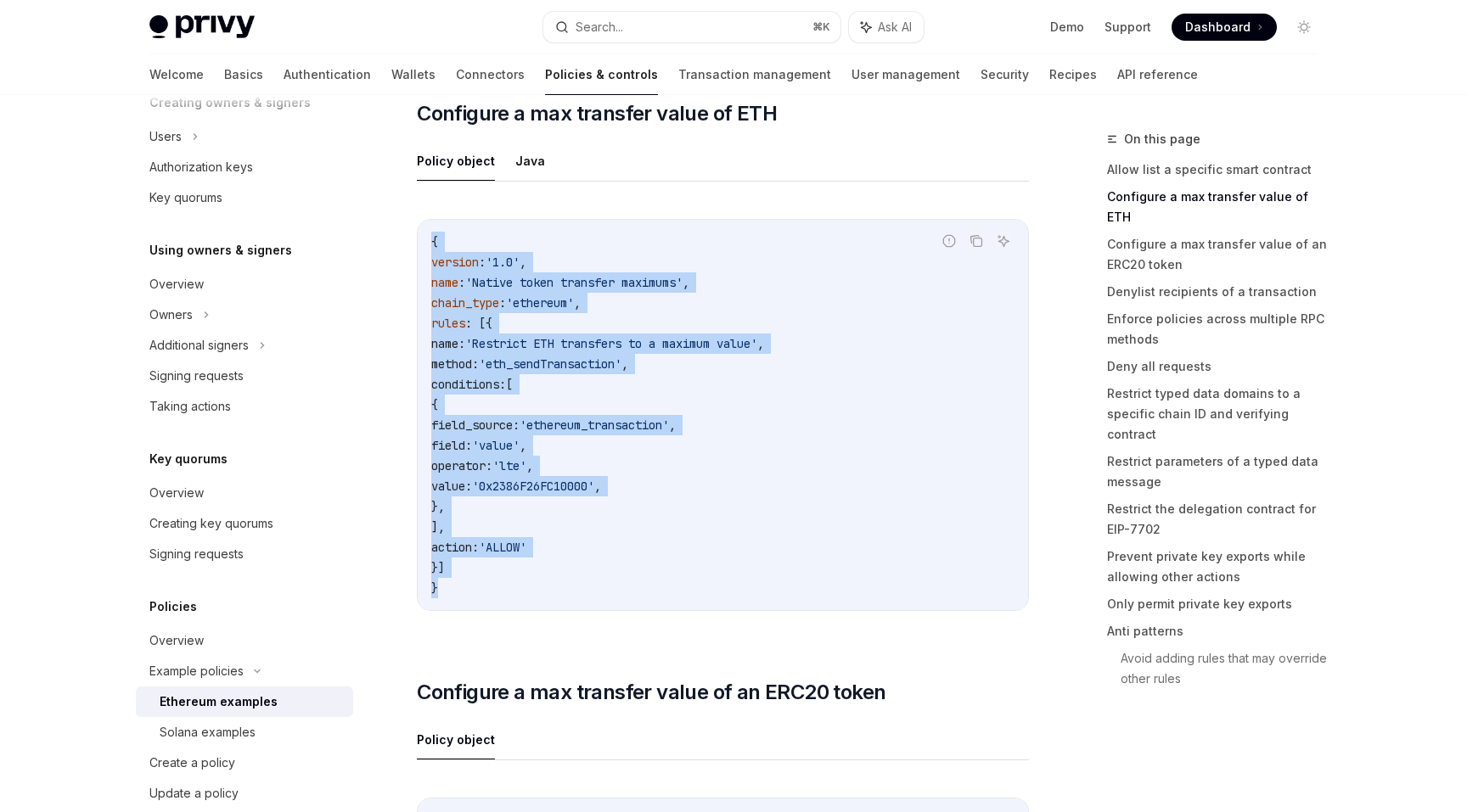
drag, startPoint x: 483, startPoint y: 209, endPoint x: 612, endPoint y: 596, distance: 407.9
click at [612, 596] on div "Report incorrect code Copy Ask AI { version : '1.0' , name : 'Native token tran…" at bounding box center [722, 420] width 612 height 436
click at [612, 596] on code "{ version : '1.0' , name : 'Native token transfer maximums' , chain_type : 'eth…" at bounding box center [722, 415] width 583 height 367
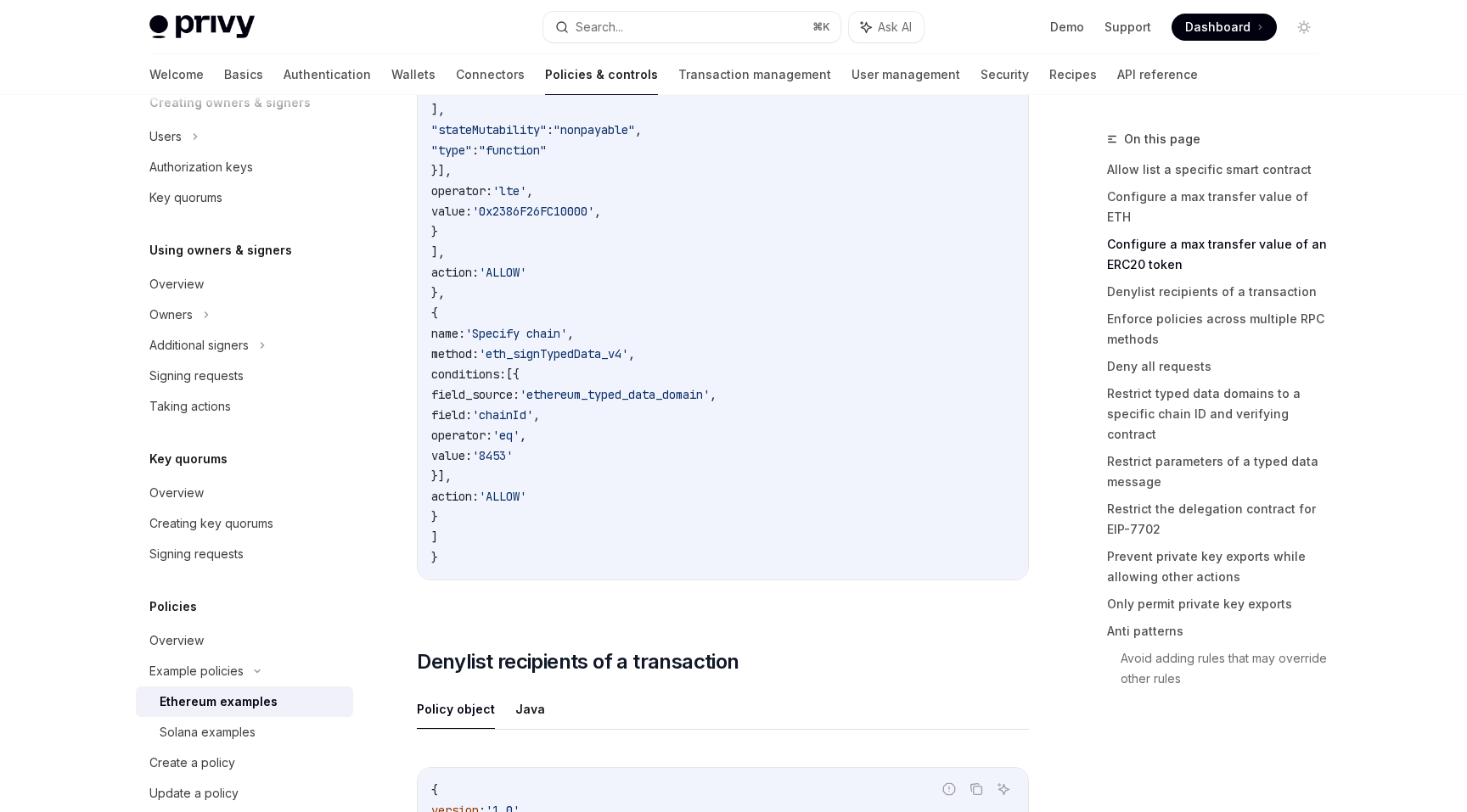
scroll to position [2504, 0]
drag, startPoint x: 604, startPoint y: 565, endPoint x: 568, endPoint y: 476, distance: 96.0
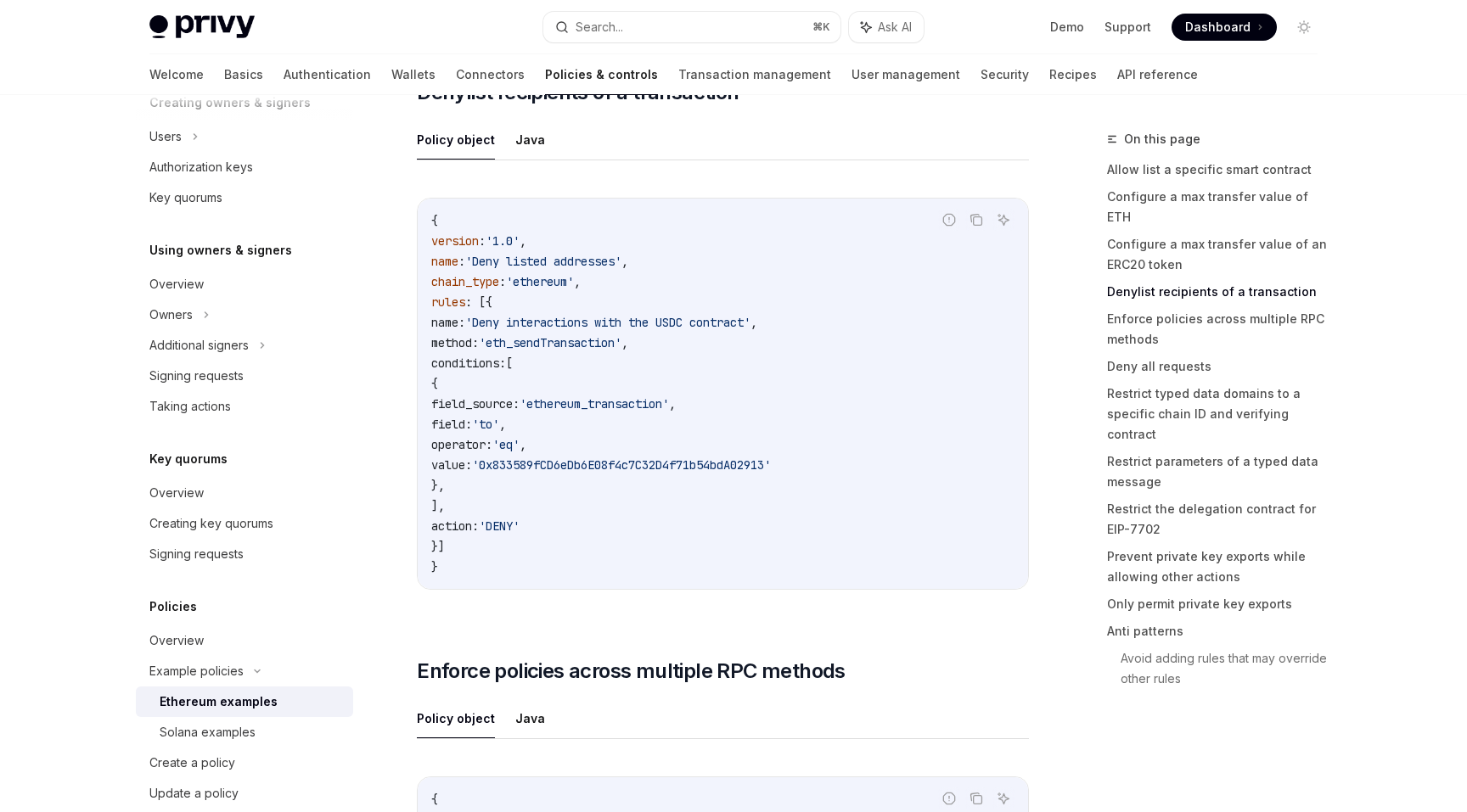
scroll to position [3070, 0]
click at [492, 451] on span "operator:" at bounding box center [461, 447] width 61 height 15
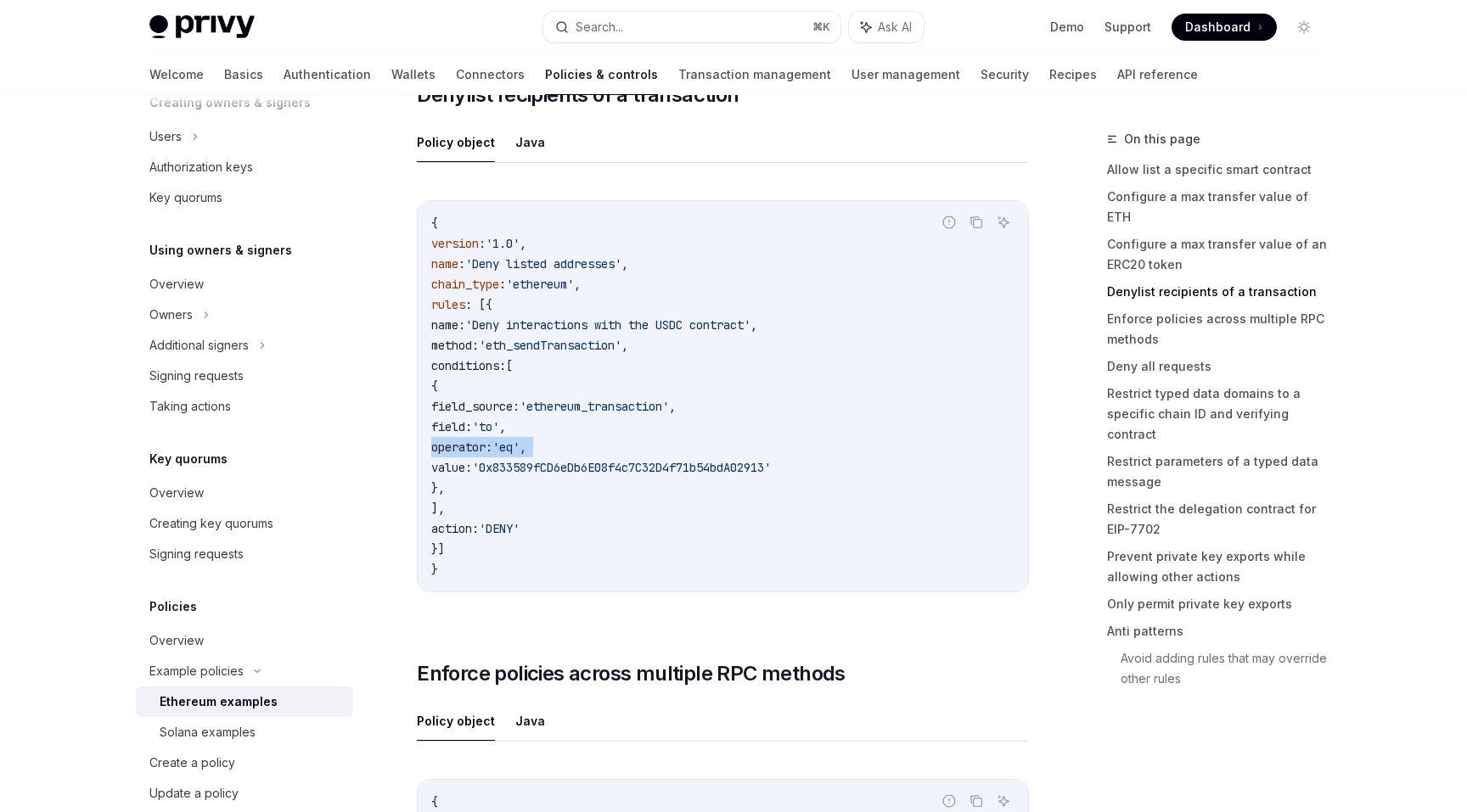
click at [472, 429] on span "field:" at bounding box center [451, 426] width 40 height 15
click at [565, 400] on code "{ version : '1.0' , name : 'Deny listed addresses' , chain_type : 'ethereum' , …" at bounding box center [722, 397] width 583 height 367
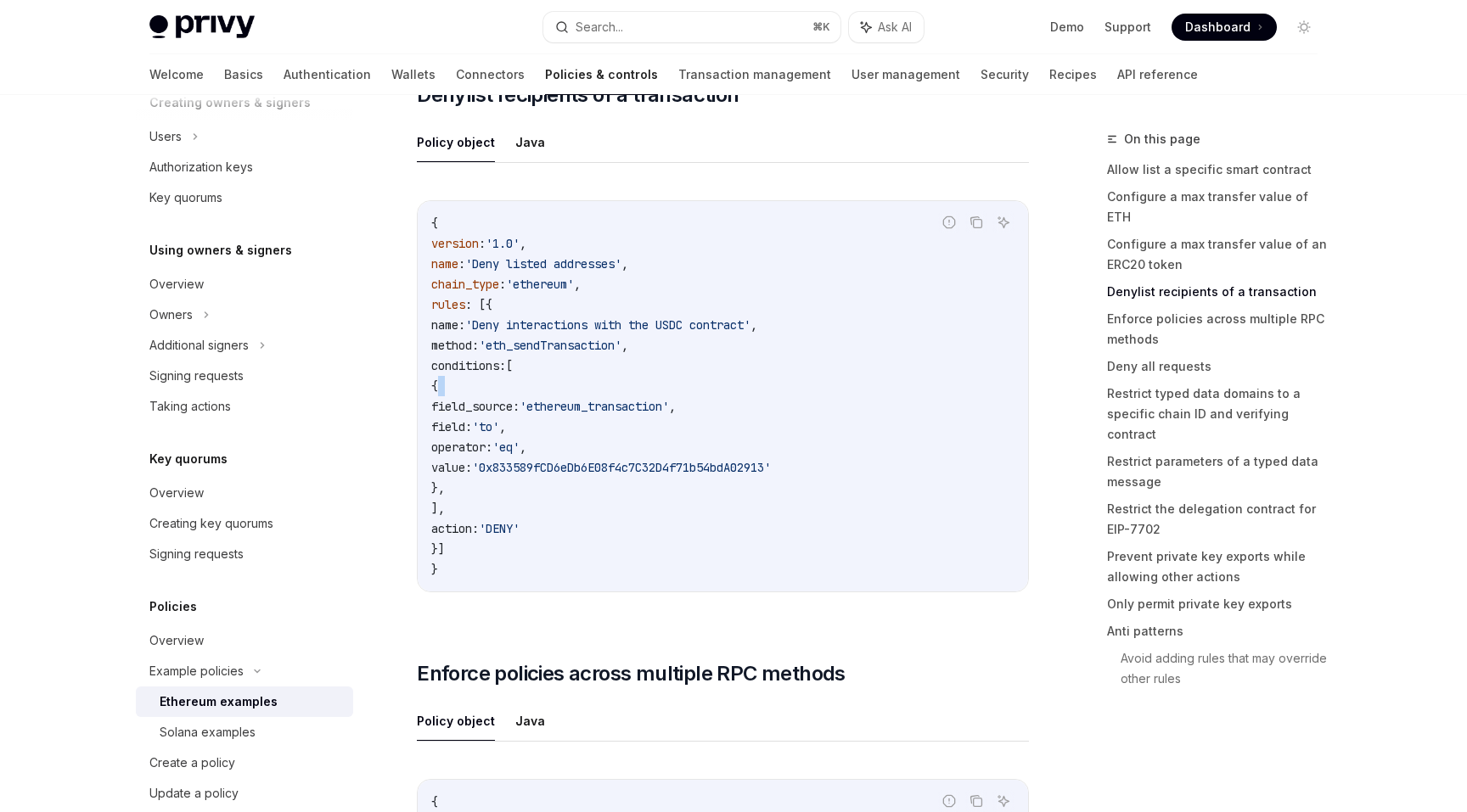
click at [565, 400] on code "{ version : '1.0' , name : 'Deny listed addresses' , chain_type : 'ethereum' , …" at bounding box center [722, 397] width 583 height 367
click at [520, 415] on span "field_source:" at bounding box center [475, 406] width 88 height 15
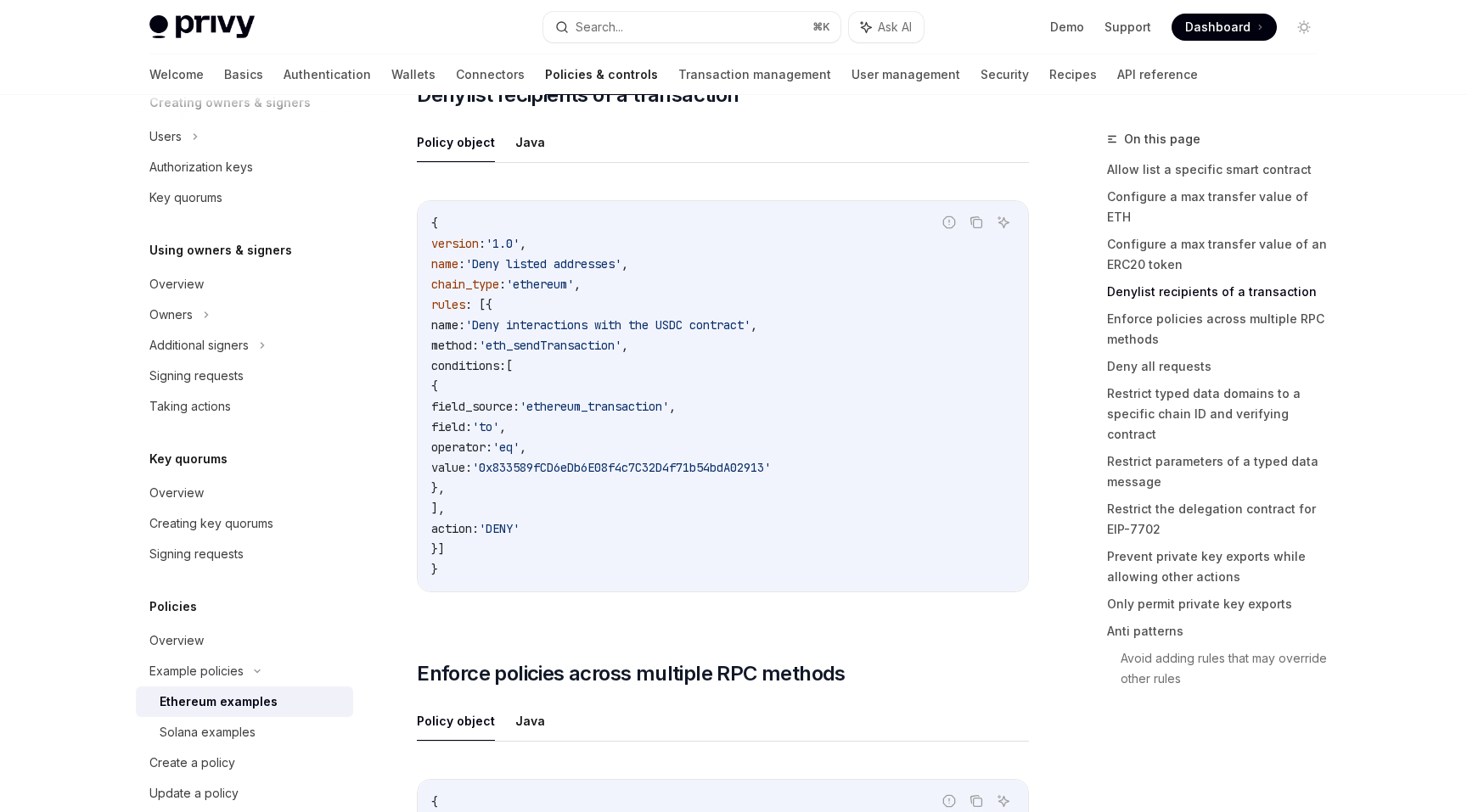
click at [560, 323] on code "{ version : '1.0' , name : 'Deny listed addresses' , chain_type : 'ethereum' , …" at bounding box center [722, 397] width 583 height 367
click at [577, 350] on span "'eth_sendTransaction'" at bounding box center [550, 345] width 143 height 15
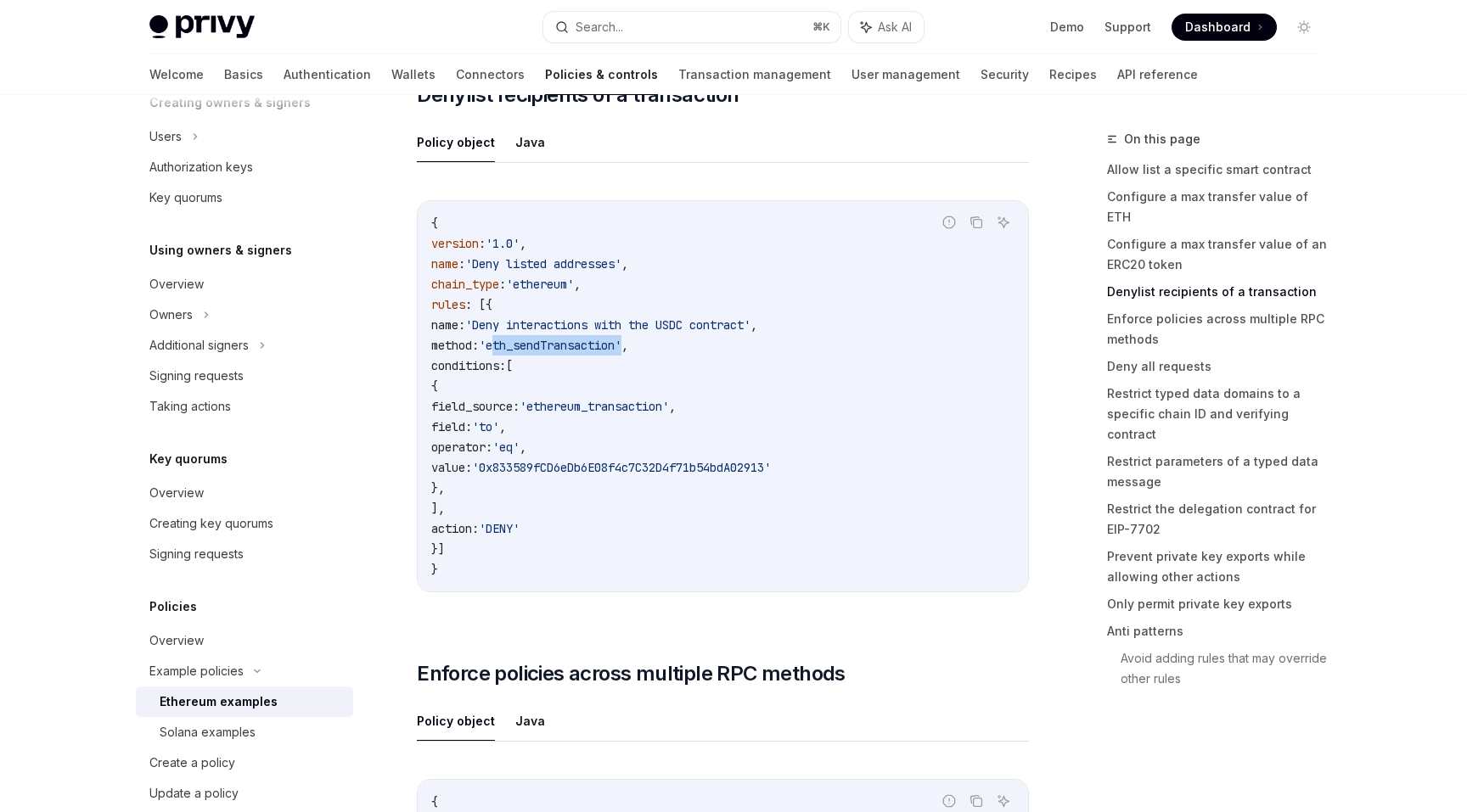
click at [577, 350] on span "'eth_sendTransaction'" at bounding box center [550, 345] width 143 height 15
click at [599, 375] on code "{ version : '1.0' , name : 'Deny listed addresses' , chain_type : 'ethereum' , …" at bounding box center [722, 397] width 583 height 367
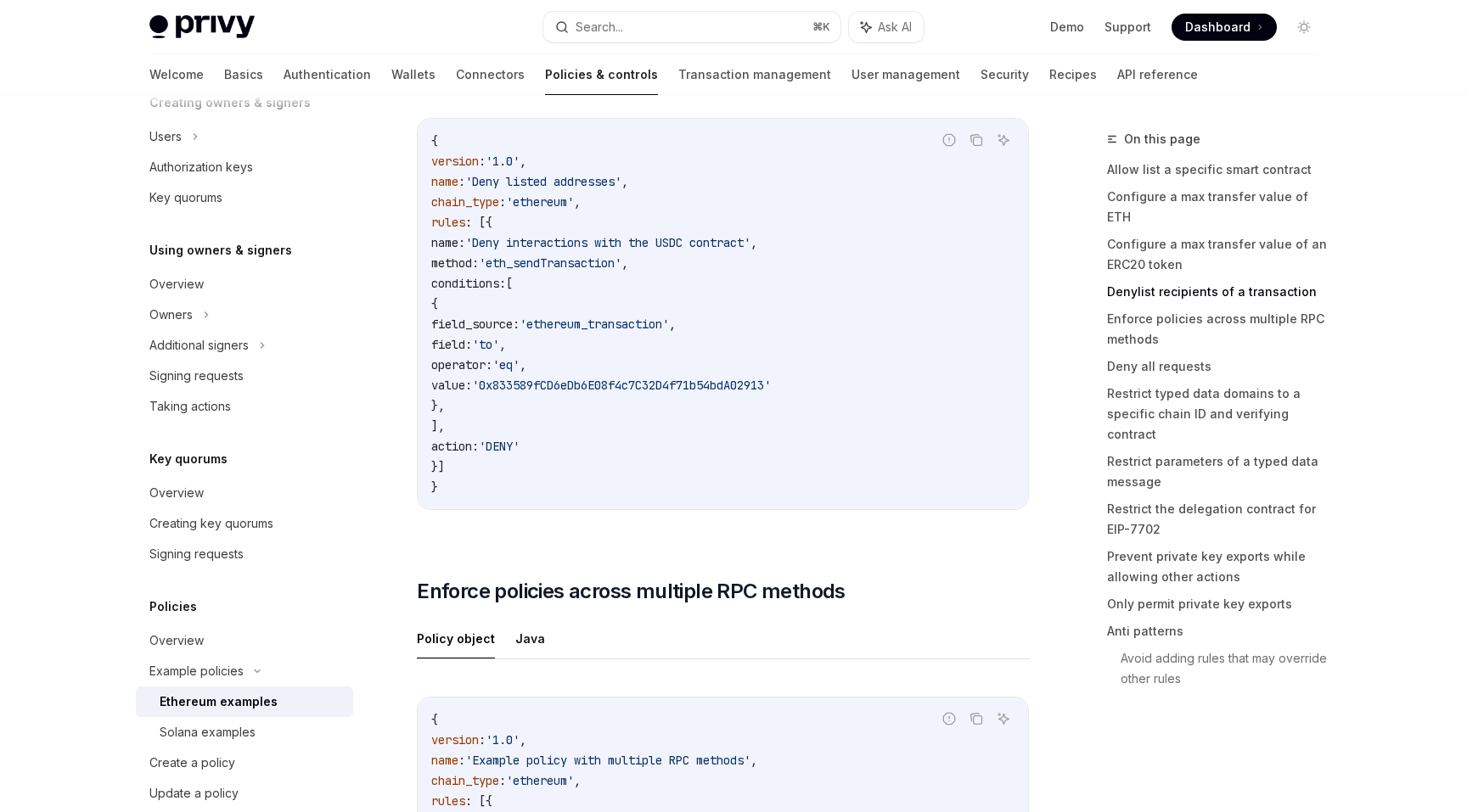
scroll to position [3155, 0]
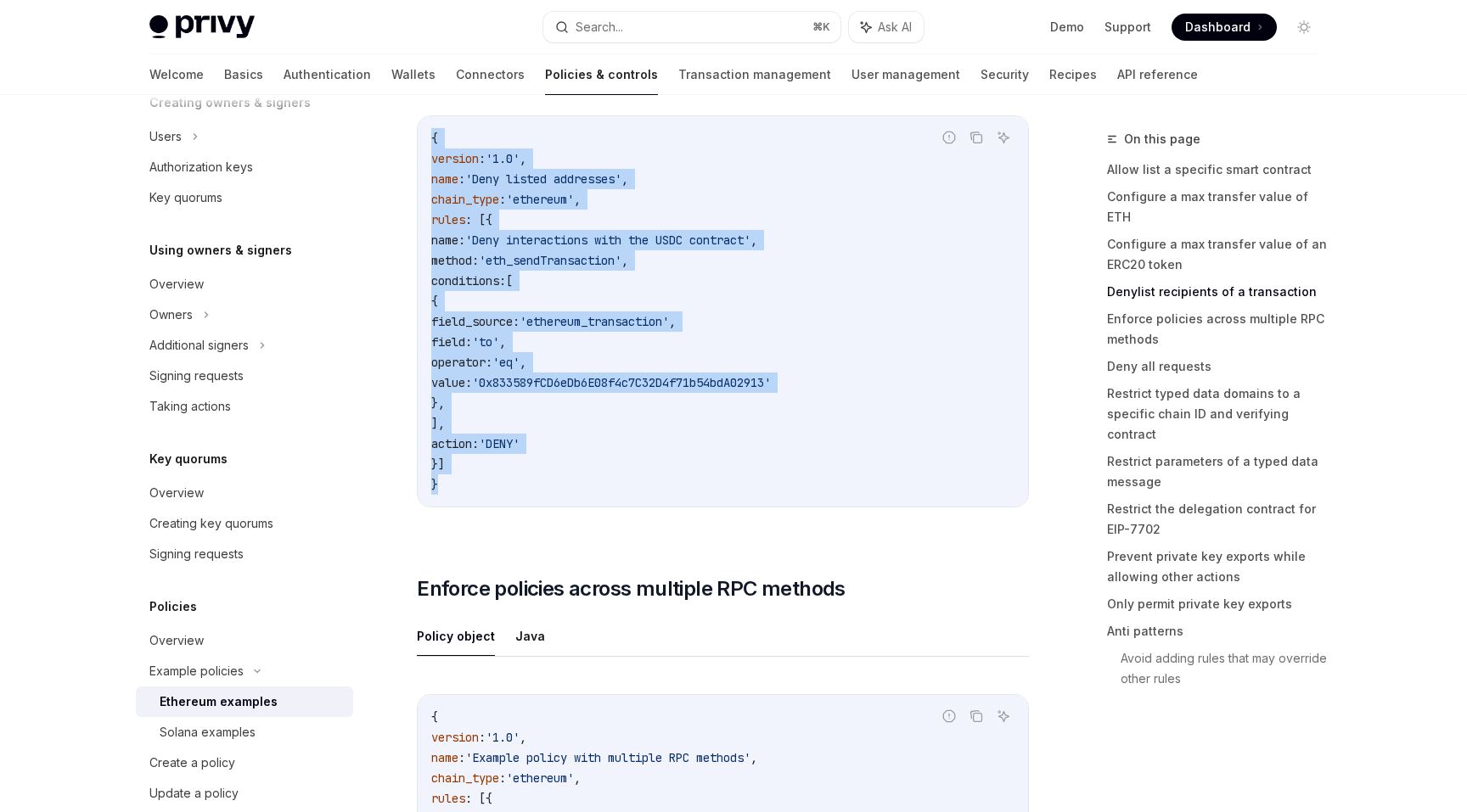
drag, startPoint x: 583, startPoint y: 515, endPoint x: 491, endPoint y: 123, distance: 402.7
click at [491, 123] on div "Report incorrect code Copy Ask AI { version : '1.0' , name : 'Deny listed addre…" at bounding box center [722, 316] width 612 height 436
click at [491, 123] on div "{ version : '1.0' , name : 'Deny listed addresses' , chain_type : 'ethereum' , …" at bounding box center [722, 311] width 610 height 390
drag, startPoint x: 491, startPoint y: 123, endPoint x: 722, endPoint y: 495, distance: 437.9
click at [722, 495] on div "{ version : '1.0' , name : 'Deny listed addresses' , chain_type : 'ethereum' , …" at bounding box center [722, 311] width 610 height 390
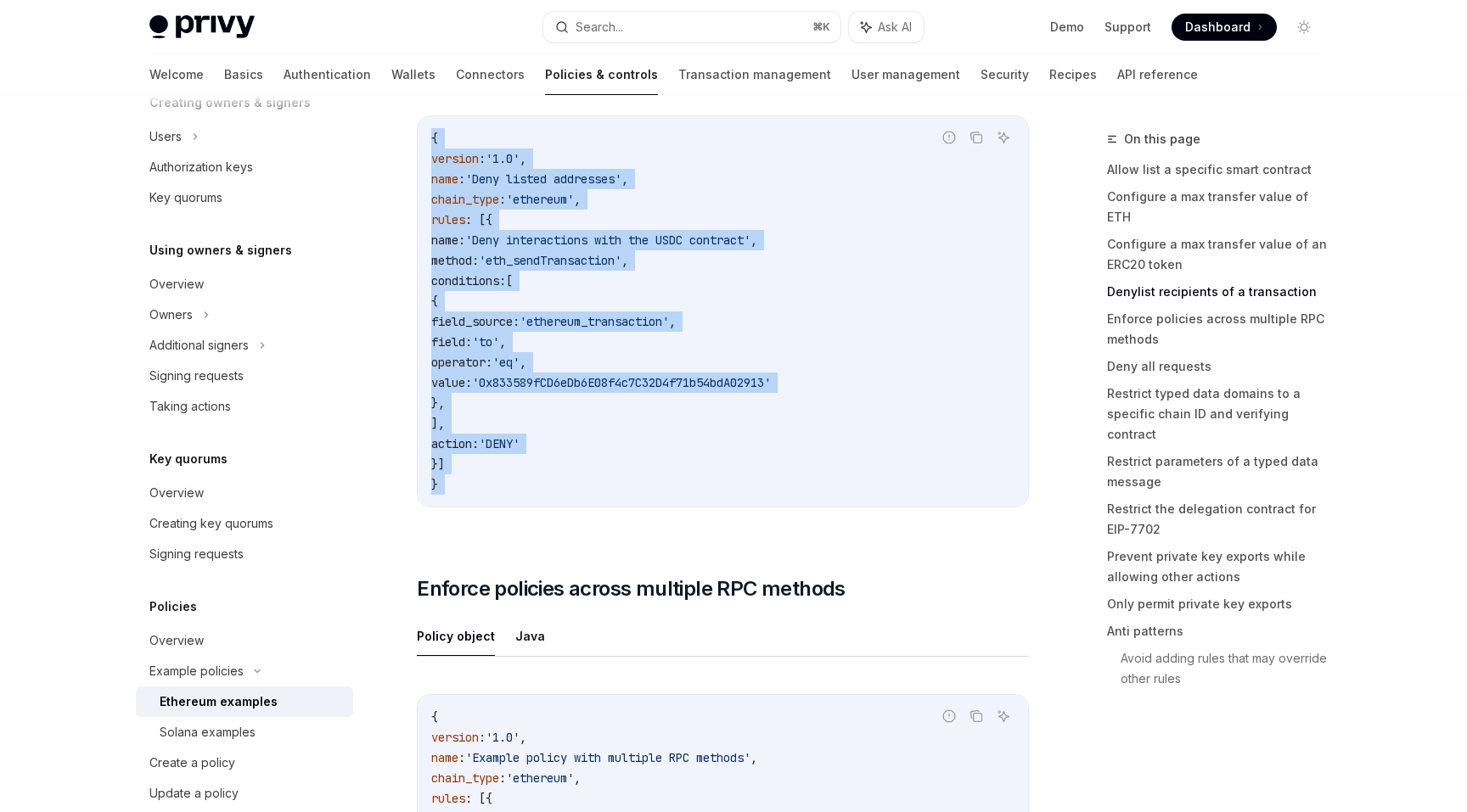
click at [722, 495] on code "{ version : '1.0' , name : 'Deny listed addresses' , chain_type : 'ethereum' , …" at bounding box center [722, 311] width 583 height 367
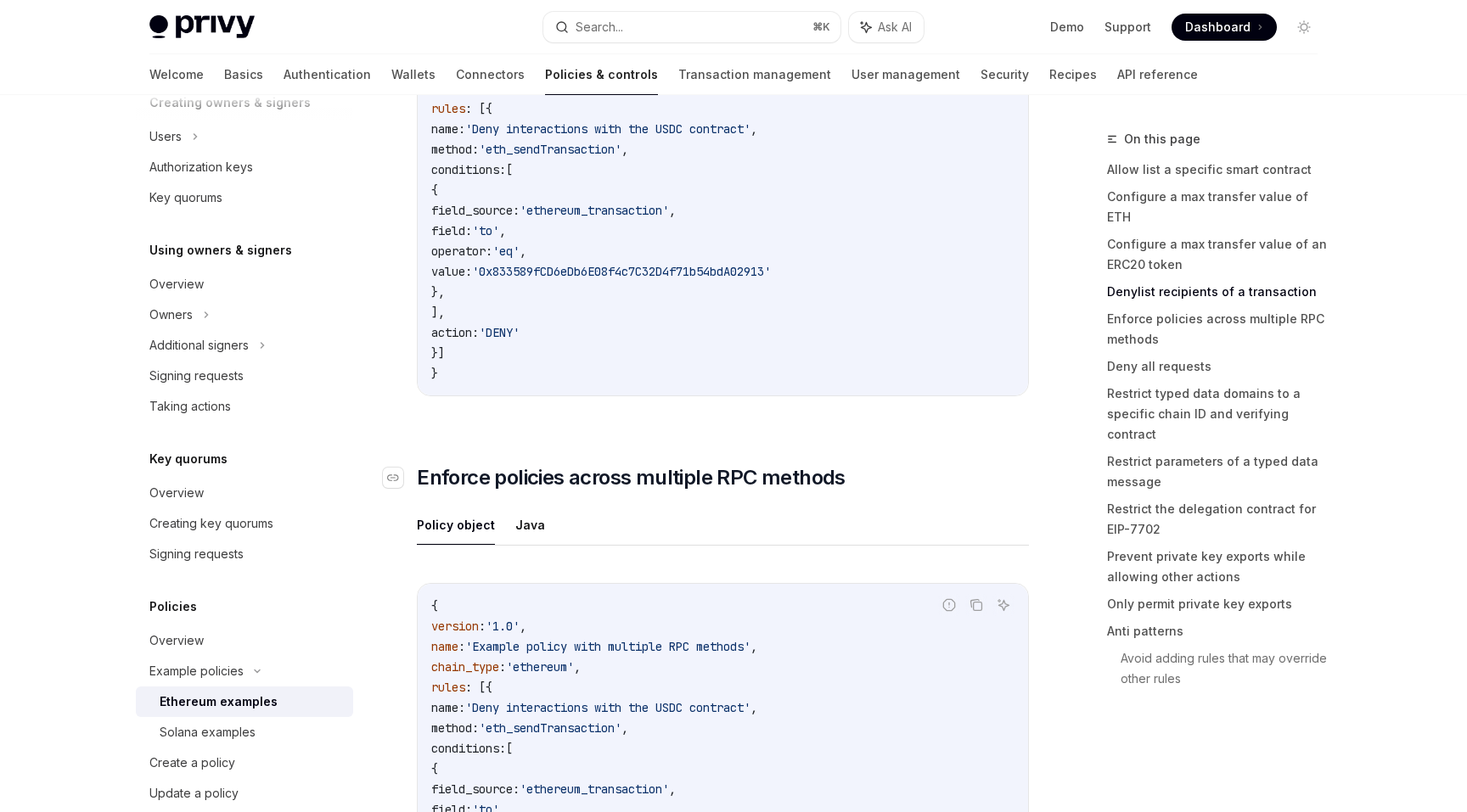
click at [716, 479] on span "Enforce policies across multiple RPC methods" at bounding box center [631, 477] width 429 height 27
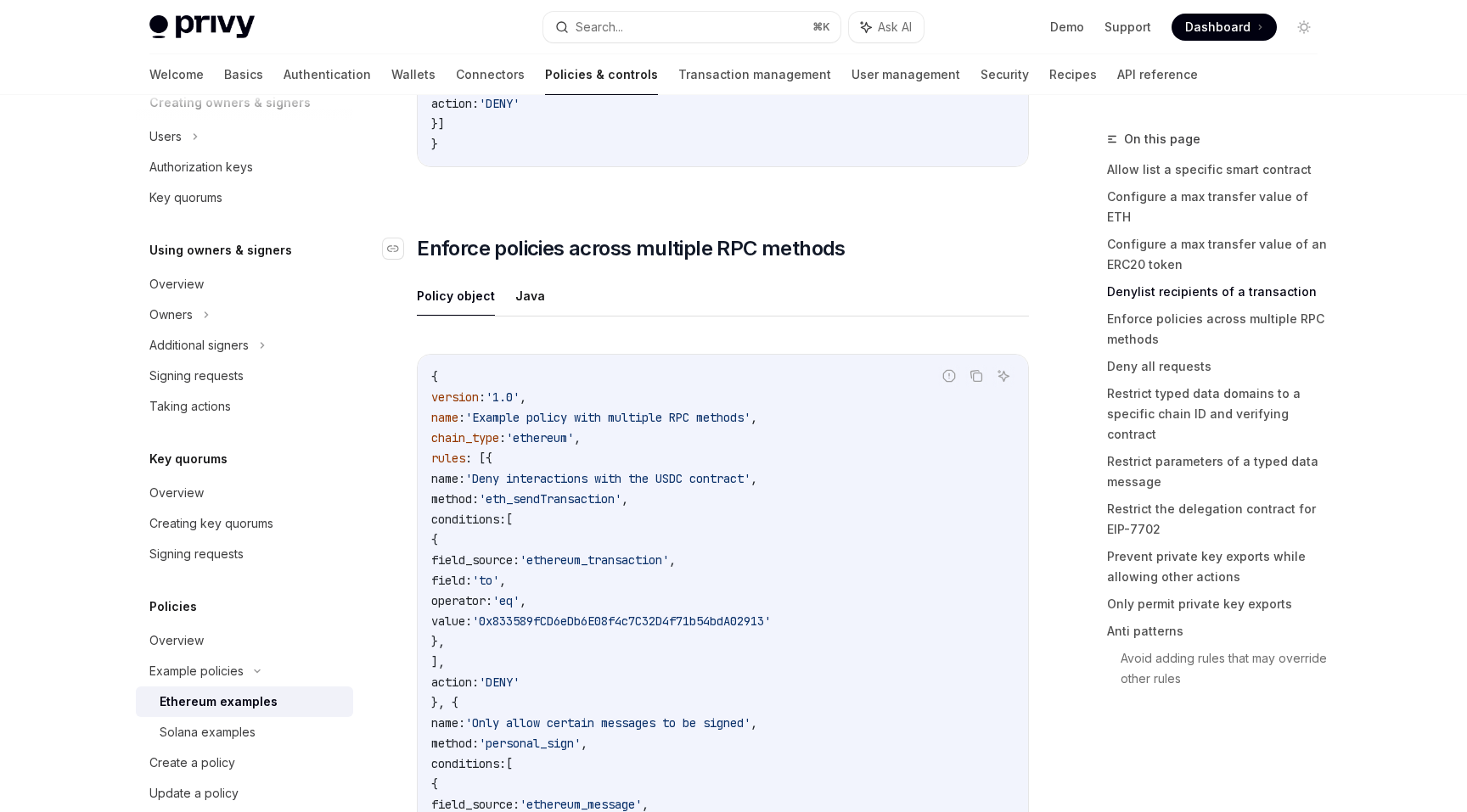
click at [716, 479] on span "'Deny interactions with the USDC contract'" at bounding box center [607, 478] width 285 height 15
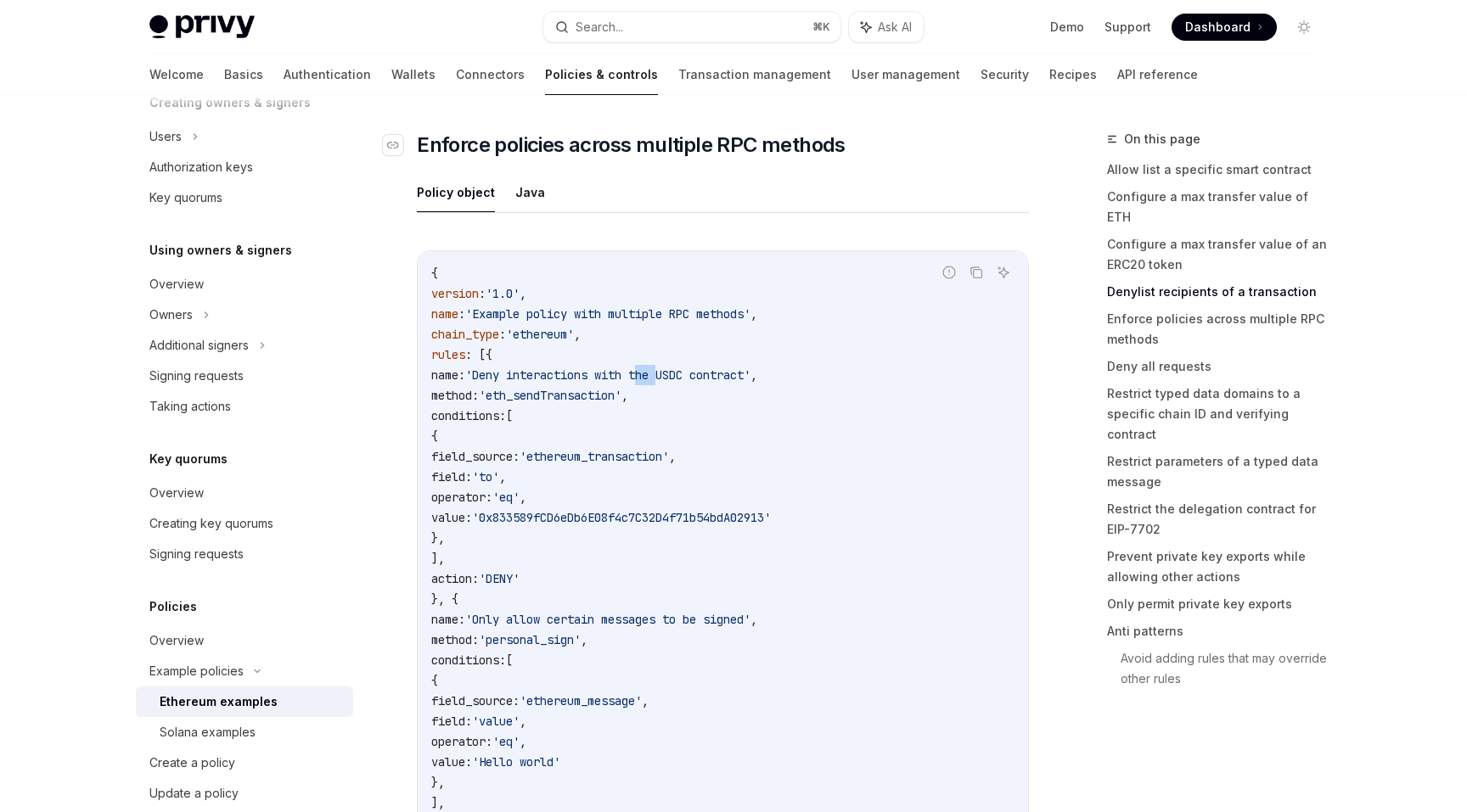
scroll to position [3608, 0]
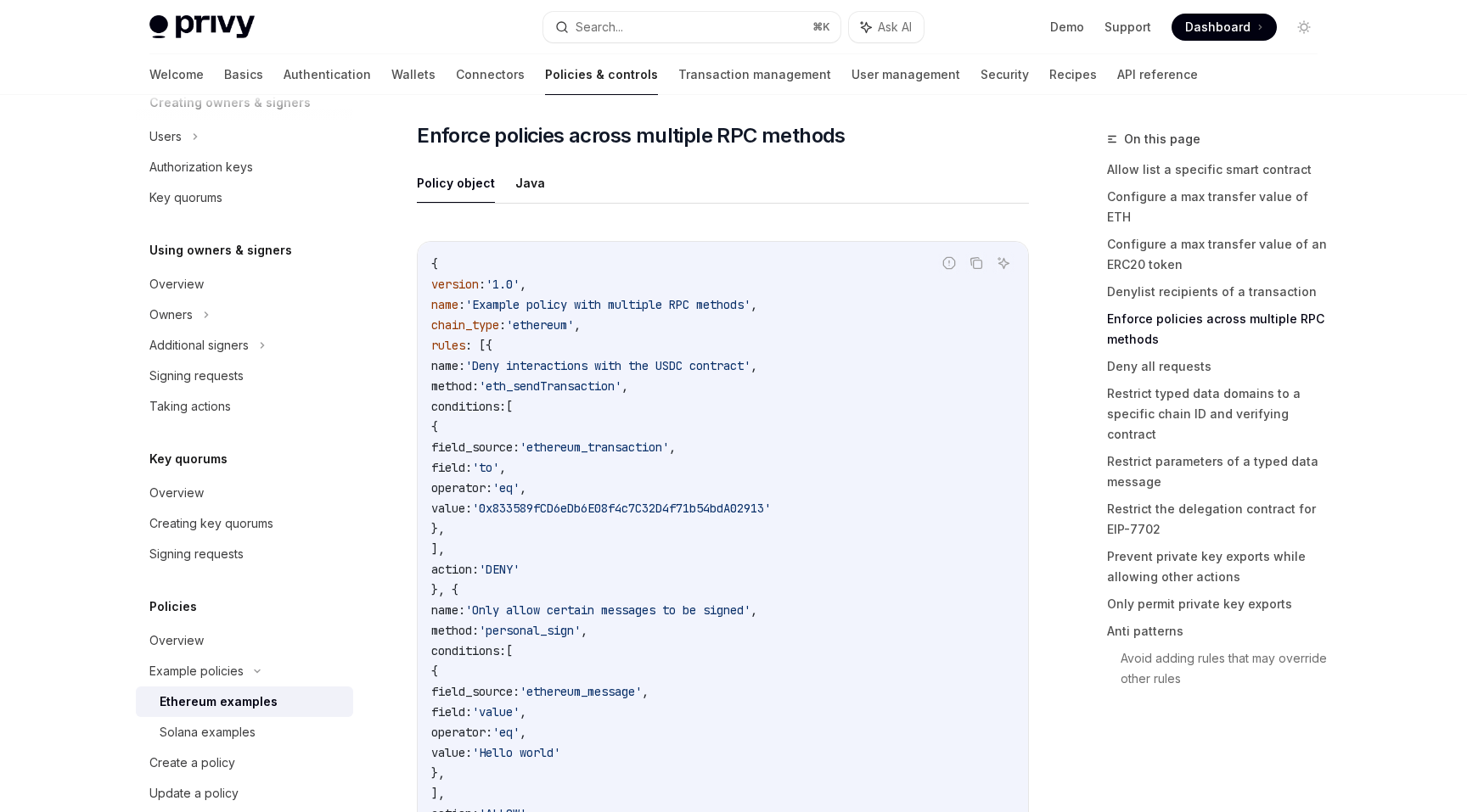
click at [669, 455] on span "'ethereum_transaction'" at bounding box center [595, 447] width 149 height 15
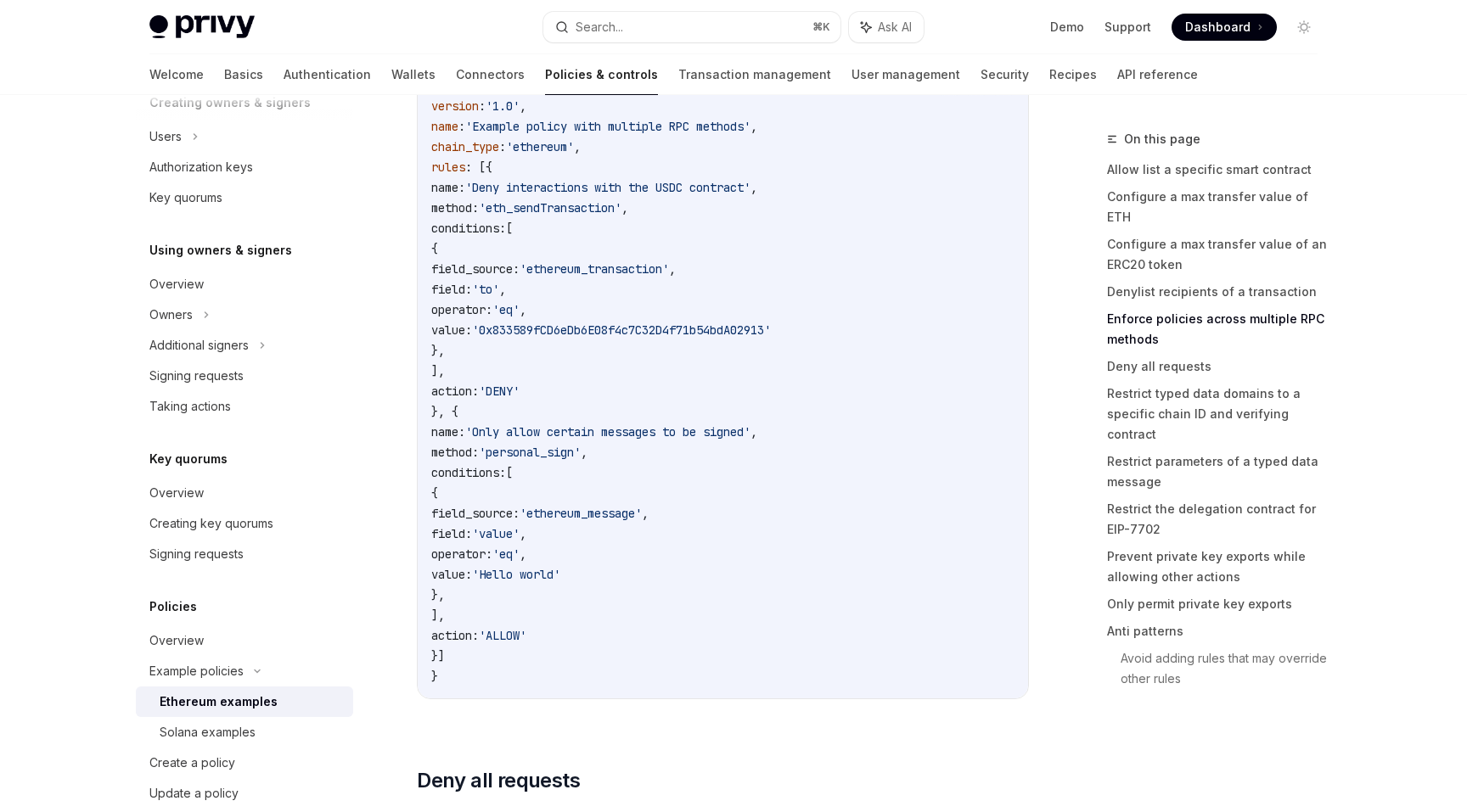
scroll to position [3816, 0]
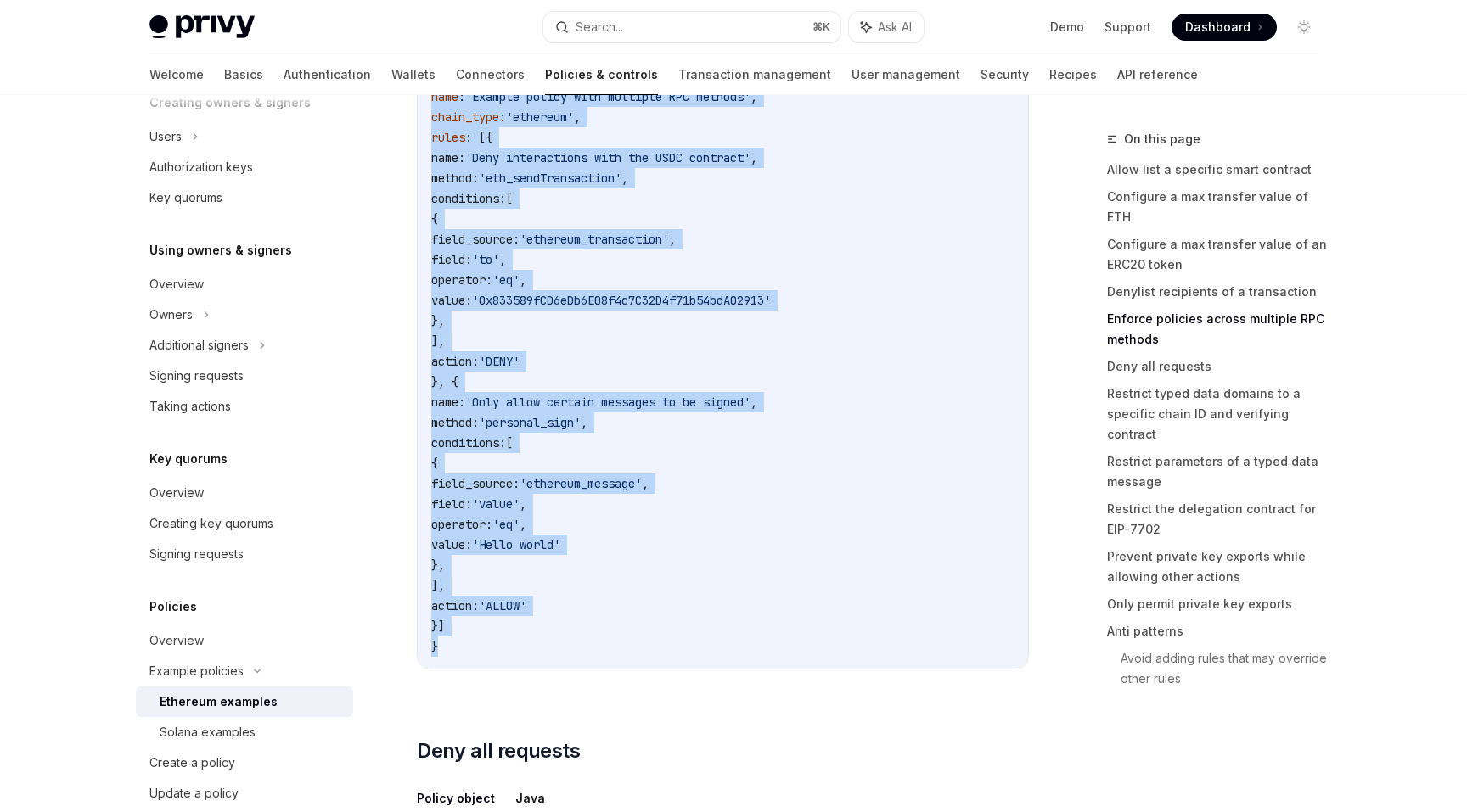
drag, startPoint x: 408, startPoint y: 200, endPoint x: 751, endPoint y: 666, distance: 578.6
click at [751, 656] on code "{ version : '1.0' , name : 'Example policy with multiple RPC methods' , chain_t…" at bounding box center [722, 351] width 583 height 611
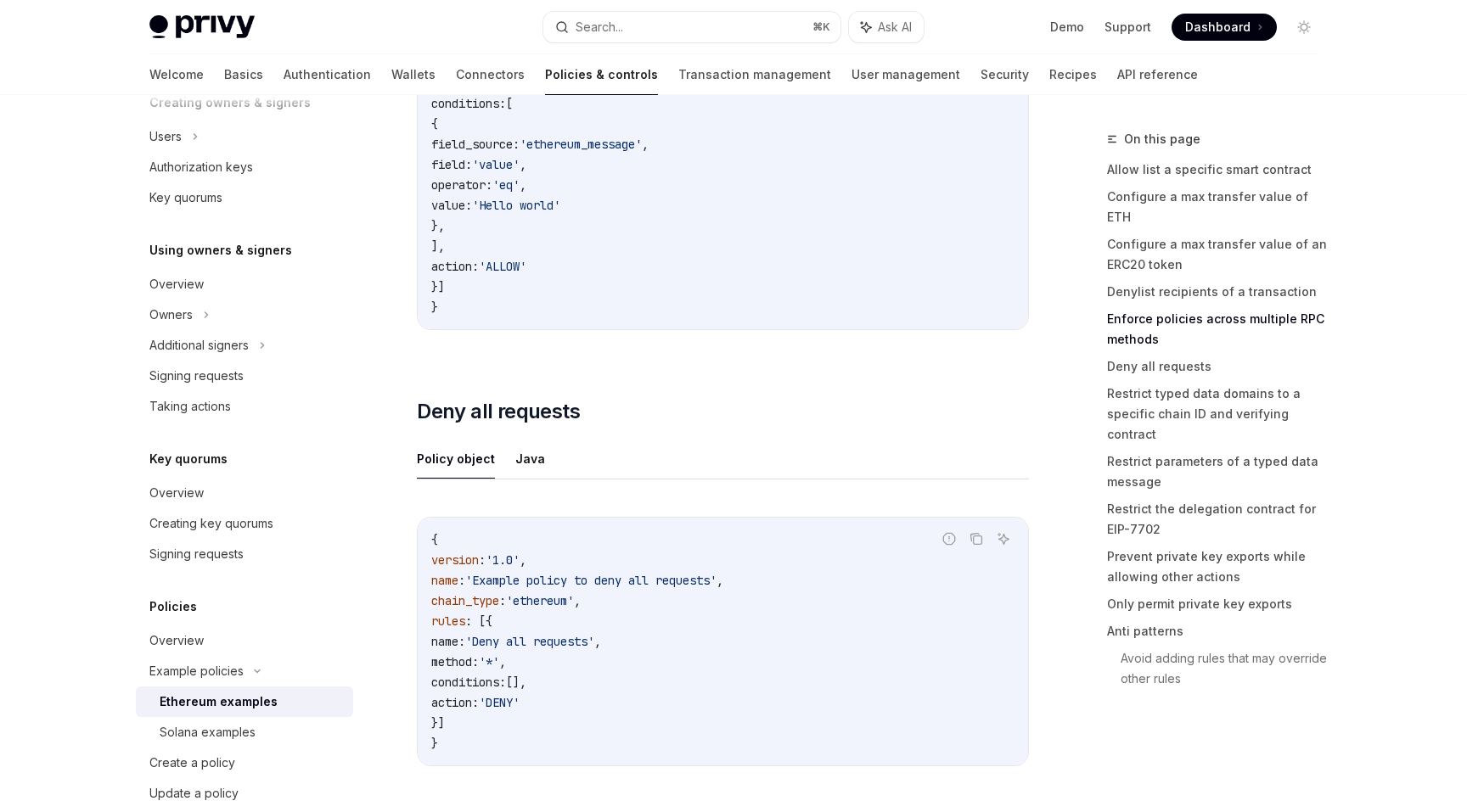
scroll to position [4189, 0]
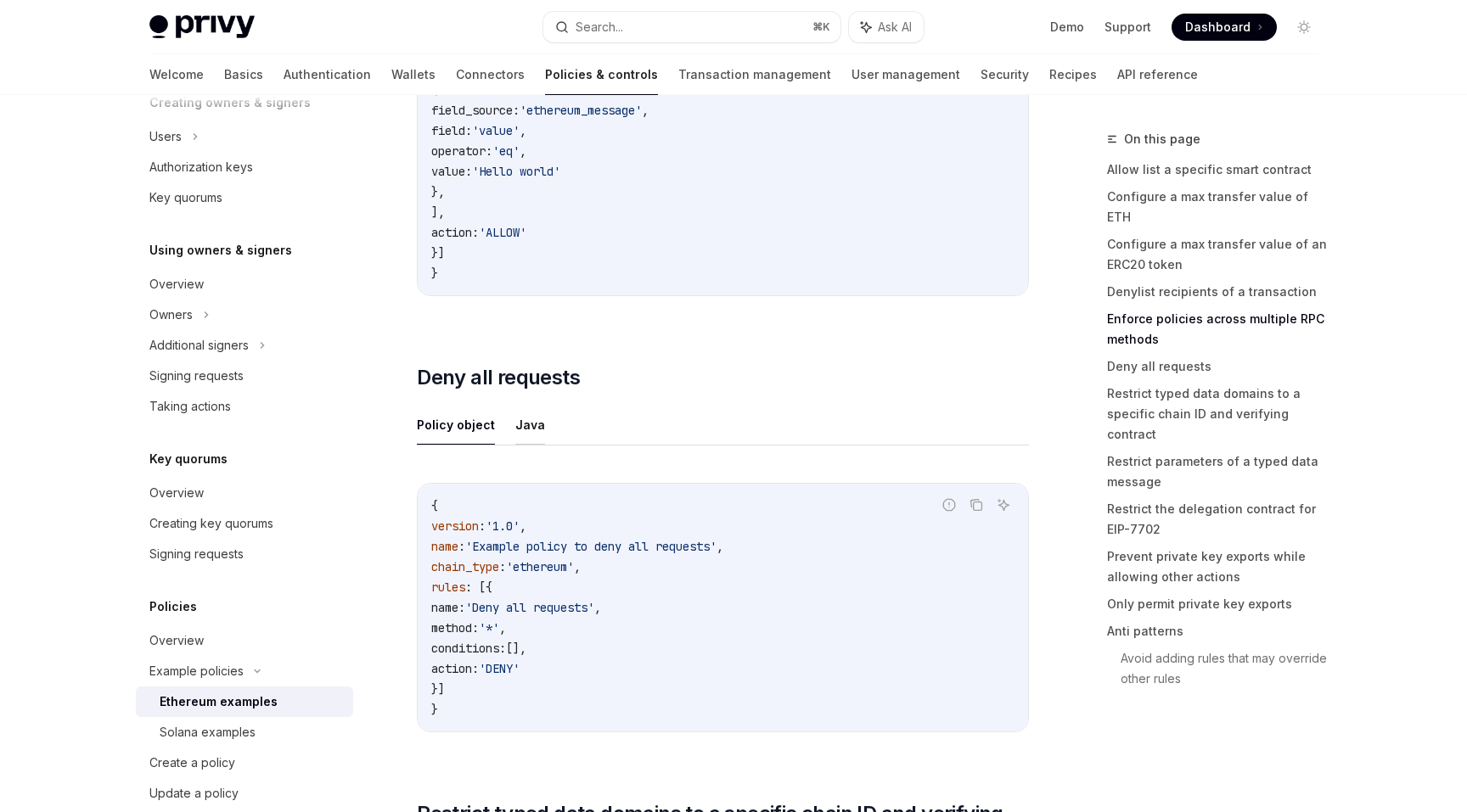
click at [518, 429] on button "Java" at bounding box center [530, 424] width 30 height 40
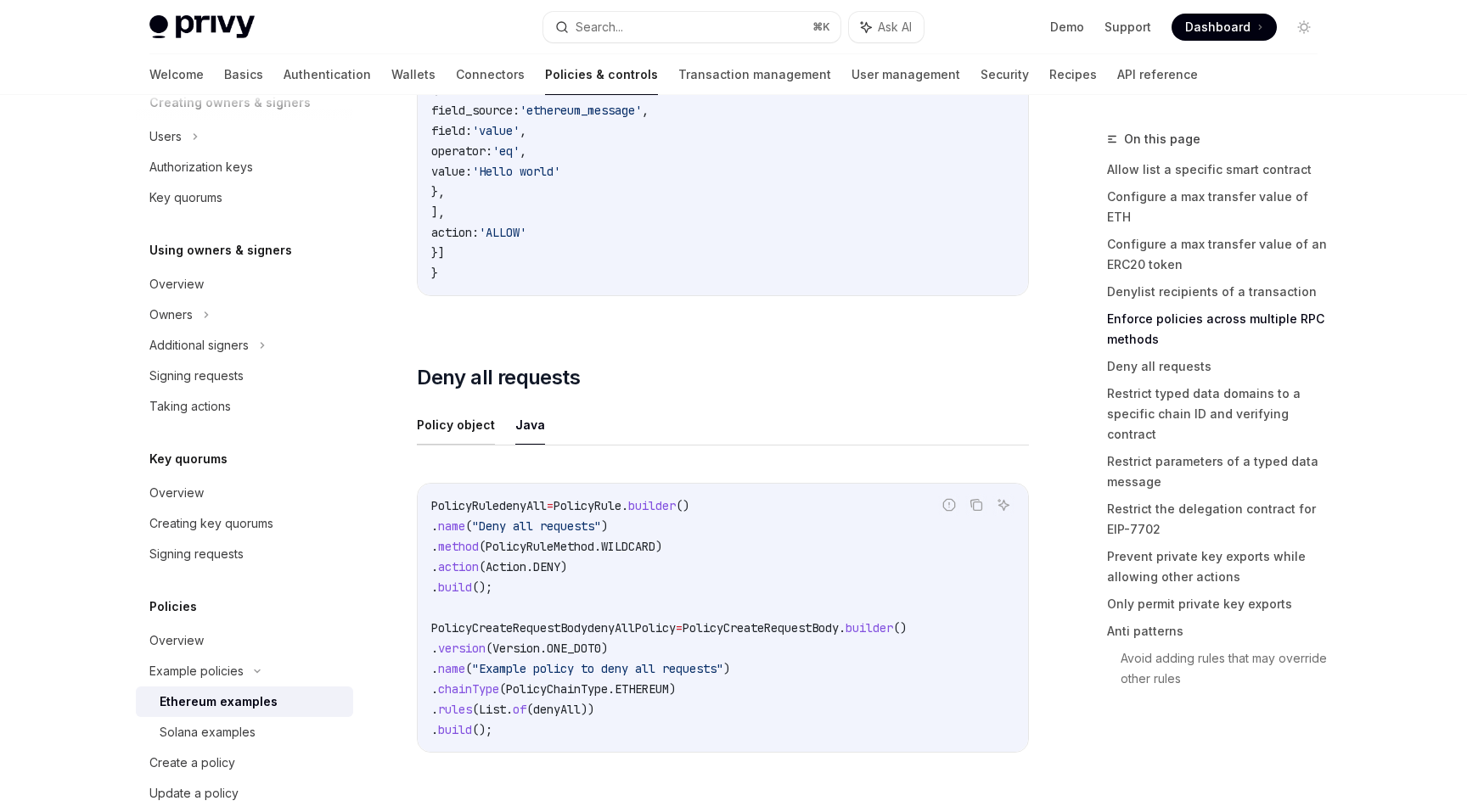
click at [455, 440] on button "Policy object" at bounding box center [455, 424] width 78 height 40
type textarea "*"
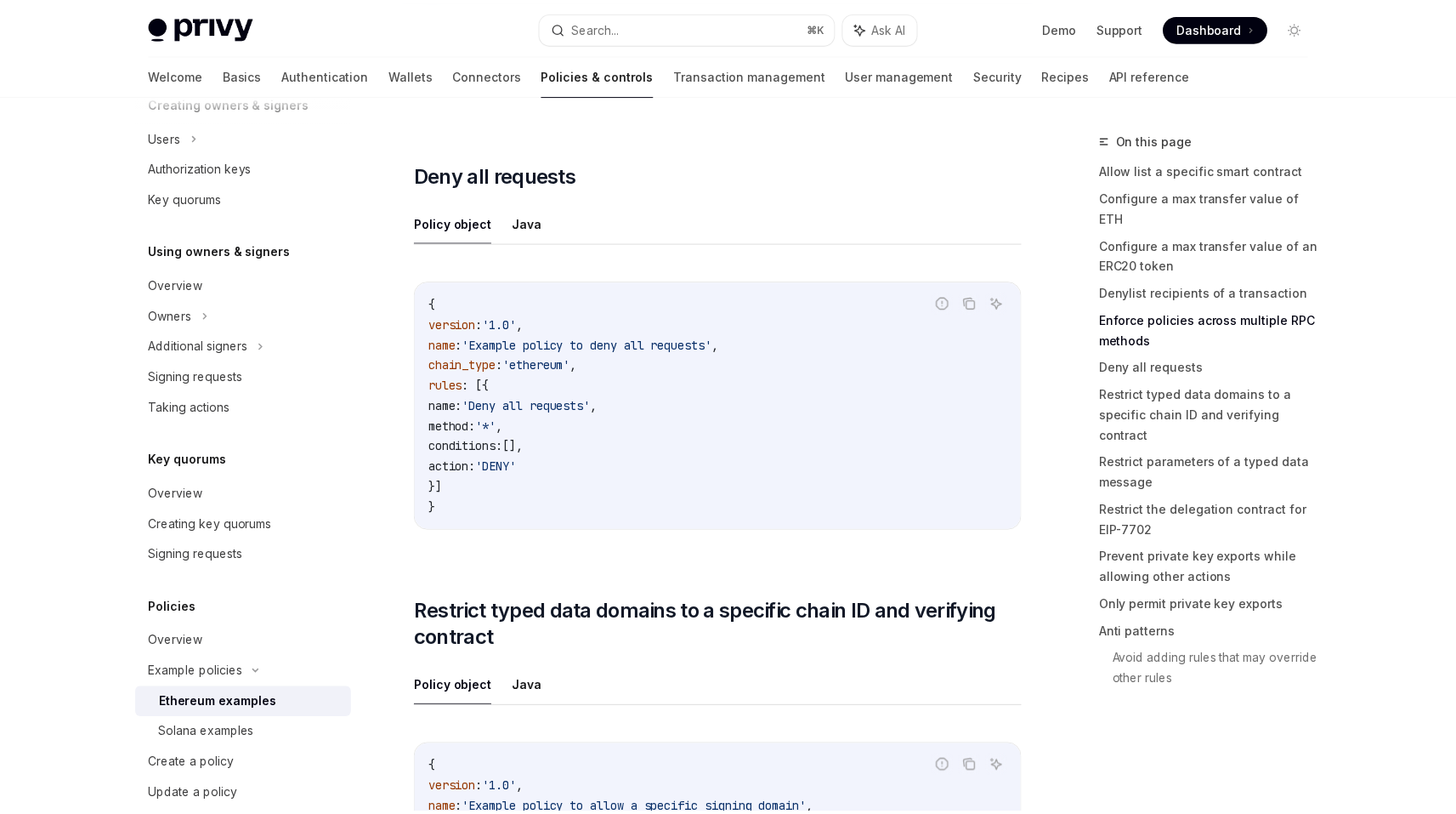
scroll to position [4522, 0]
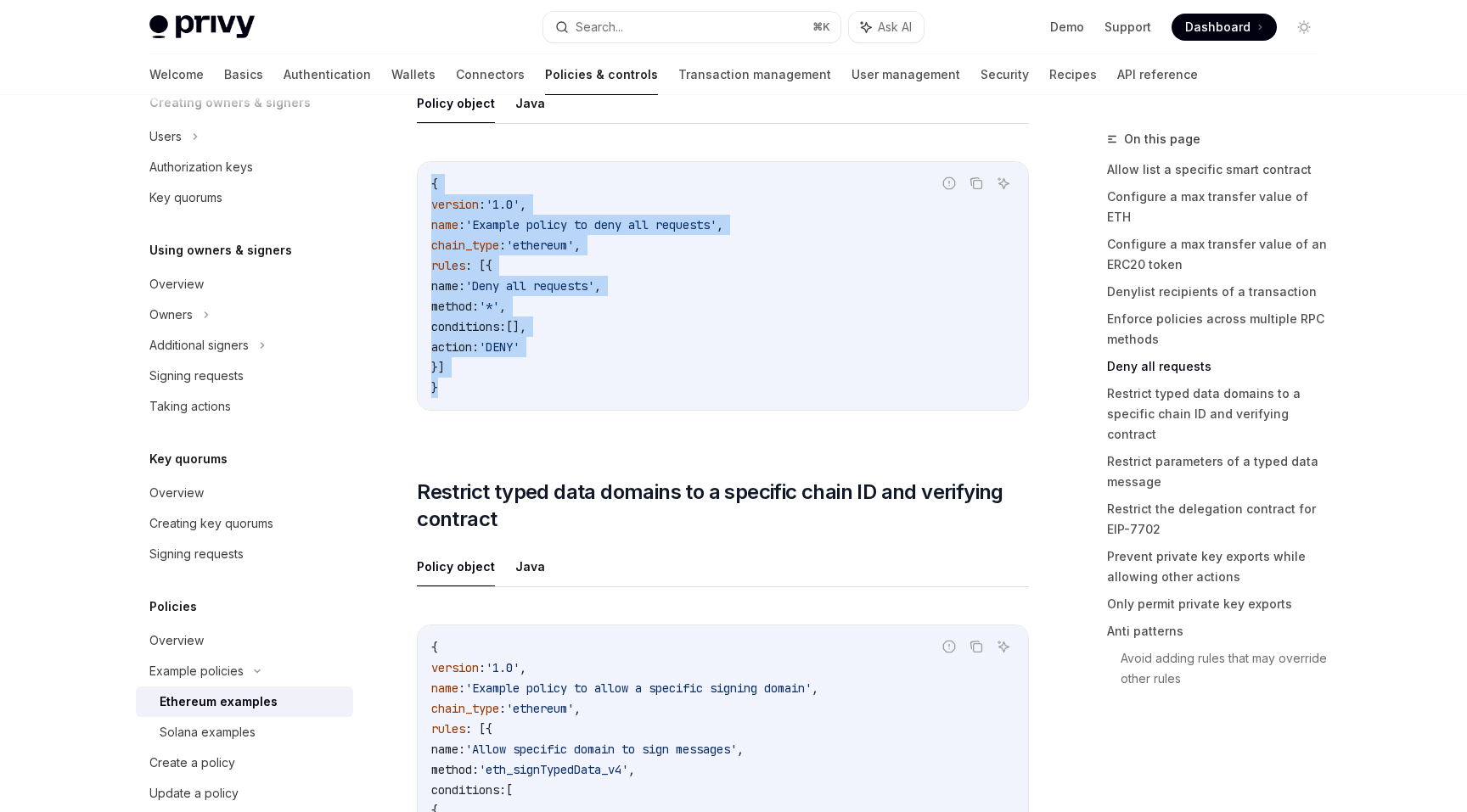
drag, startPoint x: 441, startPoint y: 397, endPoint x: 416, endPoint y: 183, distance: 215.5
click at [416, 183] on div "Example policies Ethereum examples OpenAI Open in ChatGPT OpenAI Open in ChatGP…" at bounding box center [564, 602] width 937 height 9970
drag, startPoint x: 416, startPoint y: 157, endPoint x: 511, endPoint y: 414, distance: 274.0
click at [514, 423] on div "Example policies Ethereum examples OpenAI Open in ChatGPT OpenAI Open in ChatGP…" at bounding box center [564, 602] width 937 height 9970
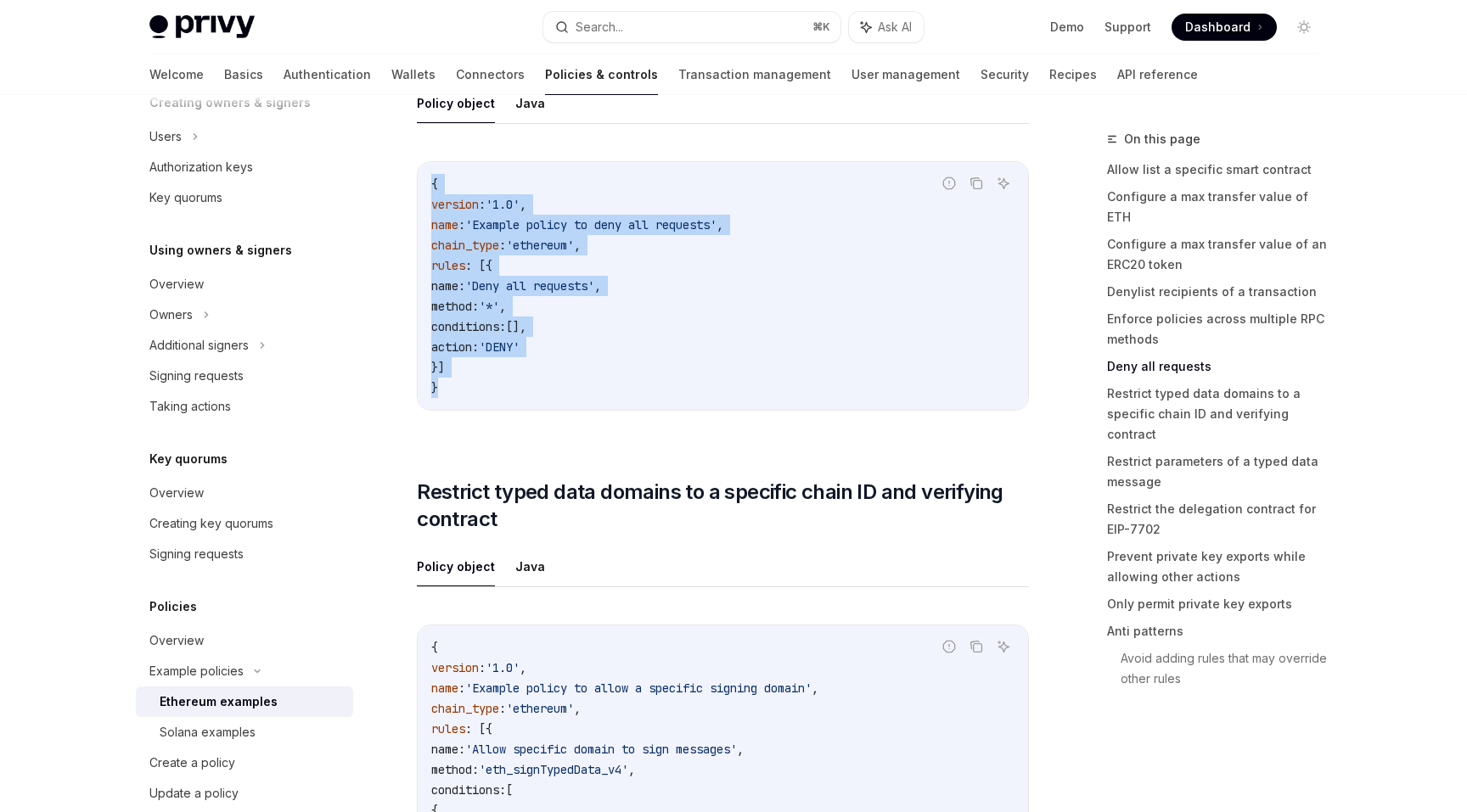
click at [511, 410] on div "{ version : '1.0' , name : 'Example policy to deny all requests' , chain_type :…" at bounding box center [722, 286] width 610 height 248
